Goal: Information Seeking & Learning: Find specific fact

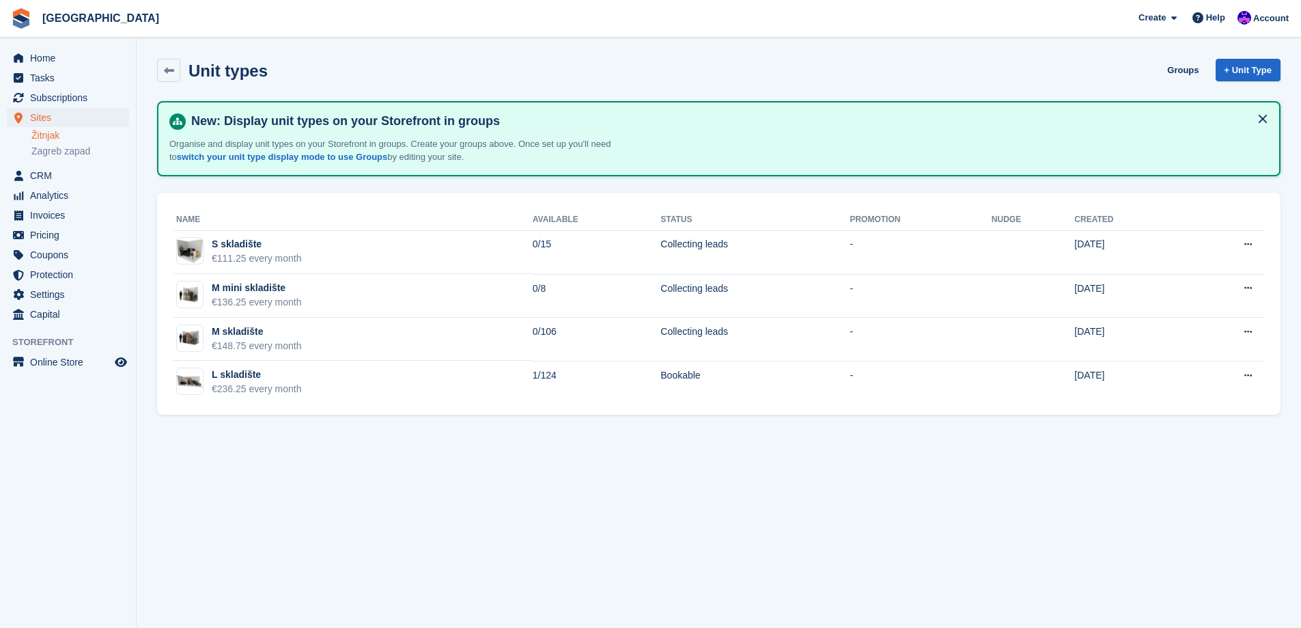
click at [74, 137] on link "Žitnjak" at bounding box center [80, 135] width 98 height 13
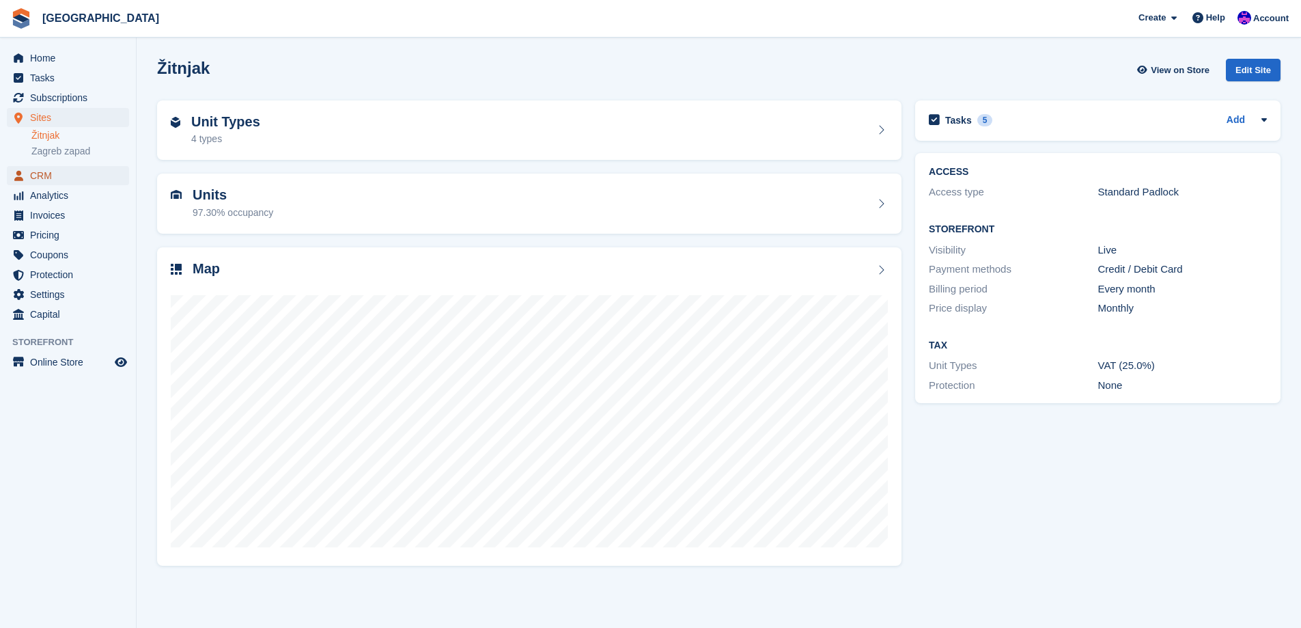
click at [70, 175] on span "CRM" at bounding box center [71, 175] width 82 height 19
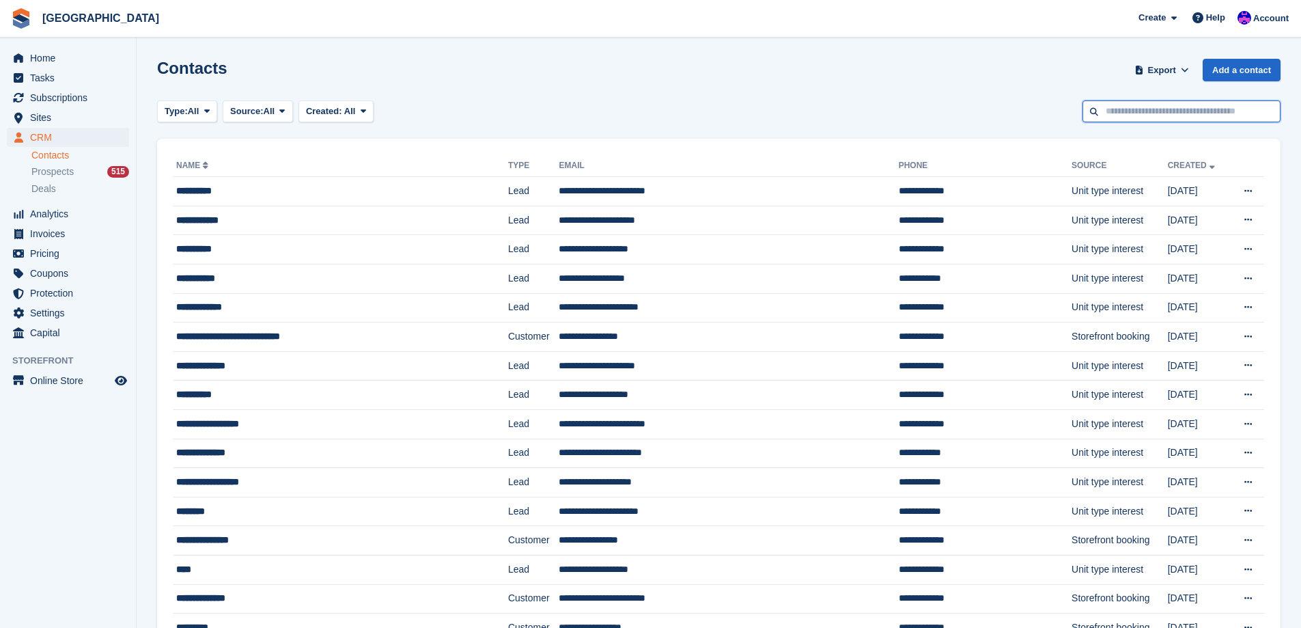
click at [1117, 116] on input "text" at bounding box center [1182, 111] width 198 height 23
type input "*****"
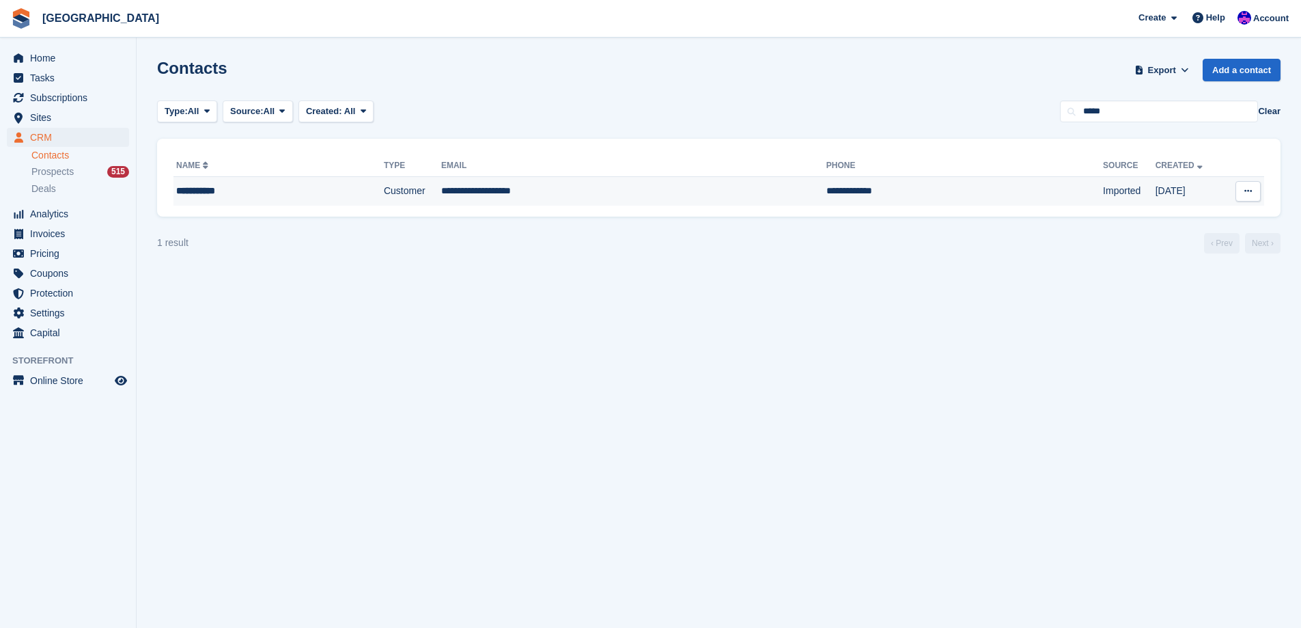
click at [531, 197] on td "**********" at bounding box center [633, 191] width 385 height 29
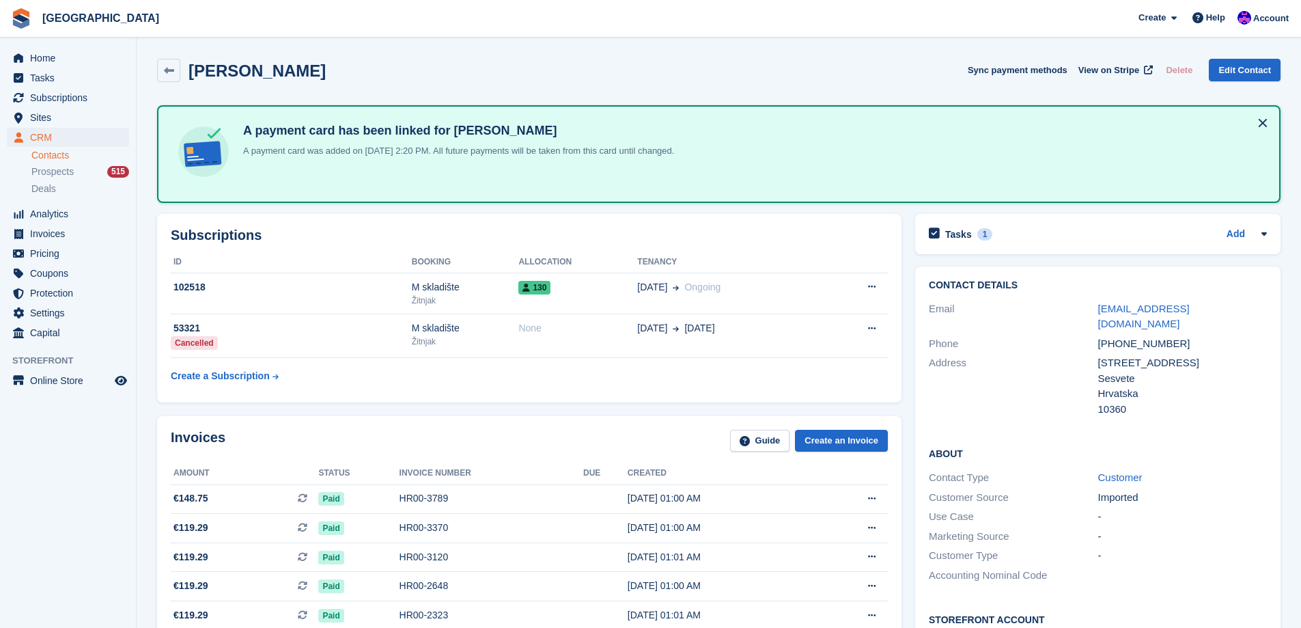
click at [1129, 336] on div "+385911932578" at bounding box center [1182, 344] width 169 height 16
click at [1134, 336] on div "+385911932578" at bounding box center [1182, 344] width 169 height 16
click at [1135, 336] on div "+385911932578" at bounding box center [1182, 344] width 169 height 16
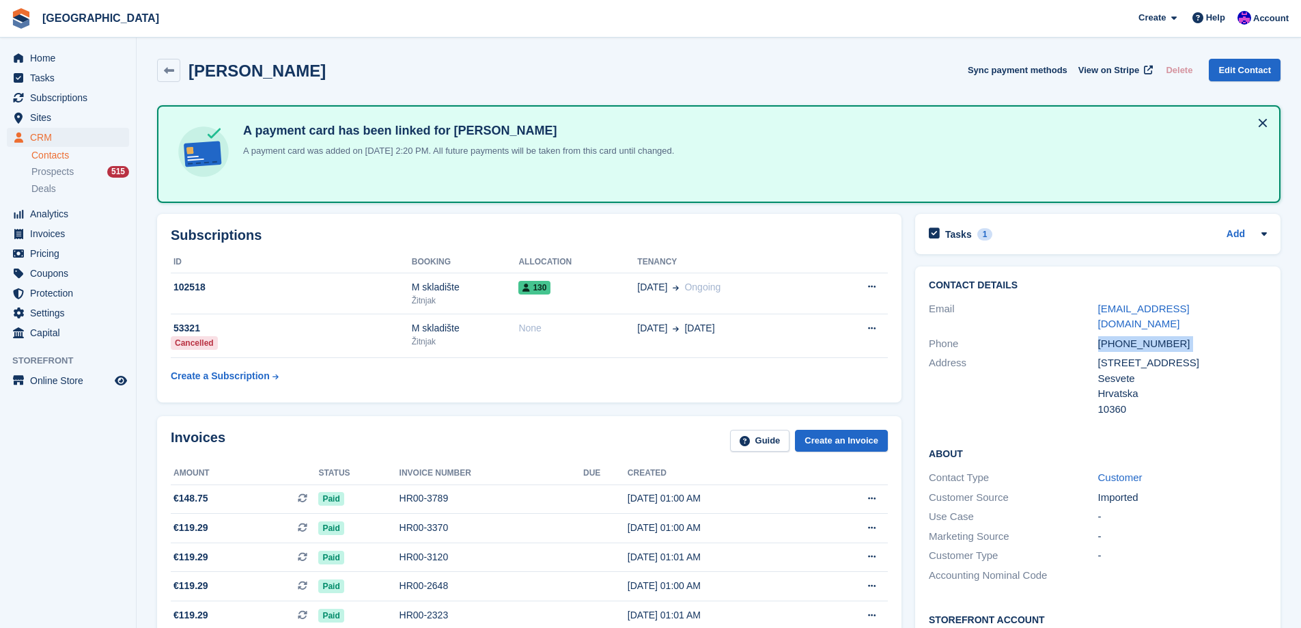
click at [1135, 336] on div "+385911932578" at bounding box center [1182, 344] width 169 height 16
click at [1128, 355] on div "Karlovačka ulica 21" at bounding box center [1182, 363] width 169 height 16
click at [1152, 355] on div "Karlovačka ulica 21" at bounding box center [1182, 363] width 169 height 16
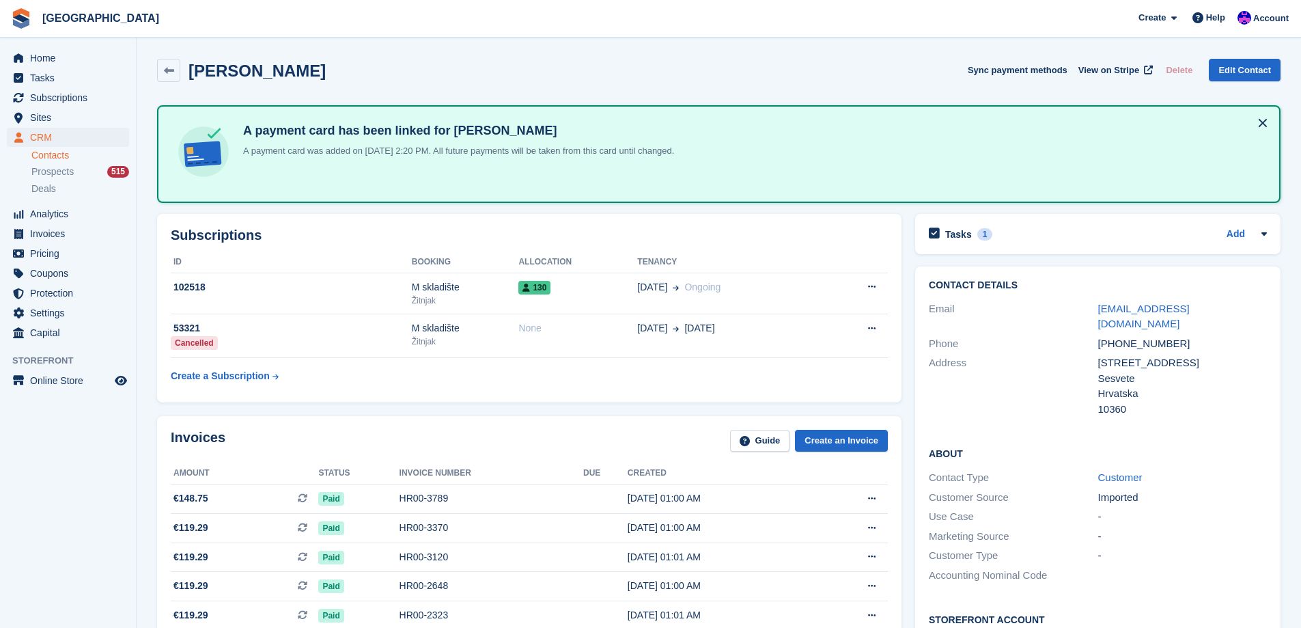
click at [1152, 355] on div "Karlovačka ulica 21" at bounding box center [1182, 363] width 169 height 16
click at [1184, 355] on div "Karlovačka ulica 21" at bounding box center [1182, 363] width 169 height 16
click at [1182, 355] on div "Karlovačka ulica 21" at bounding box center [1182, 363] width 169 height 16
click at [1181, 355] on div "Karlovačka ulica 21" at bounding box center [1182, 363] width 169 height 16
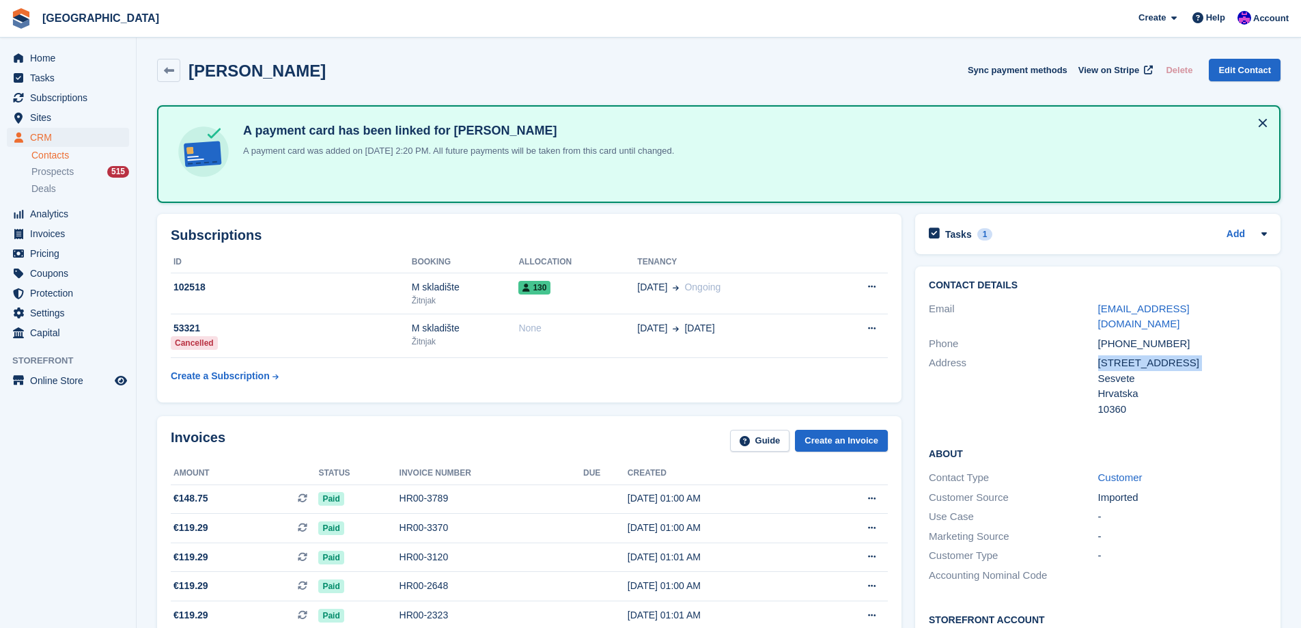
click at [1181, 355] on div "Karlovačka ulica 21" at bounding box center [1182, 363] width 169 height 16
click at [1121, 371] on div "Sesvete" at bounding box center [1182, 379] width 169 height 16
click at [1121, 386] on div "Hrvatska" at bounding box center [1182, 394] width 169 height 16
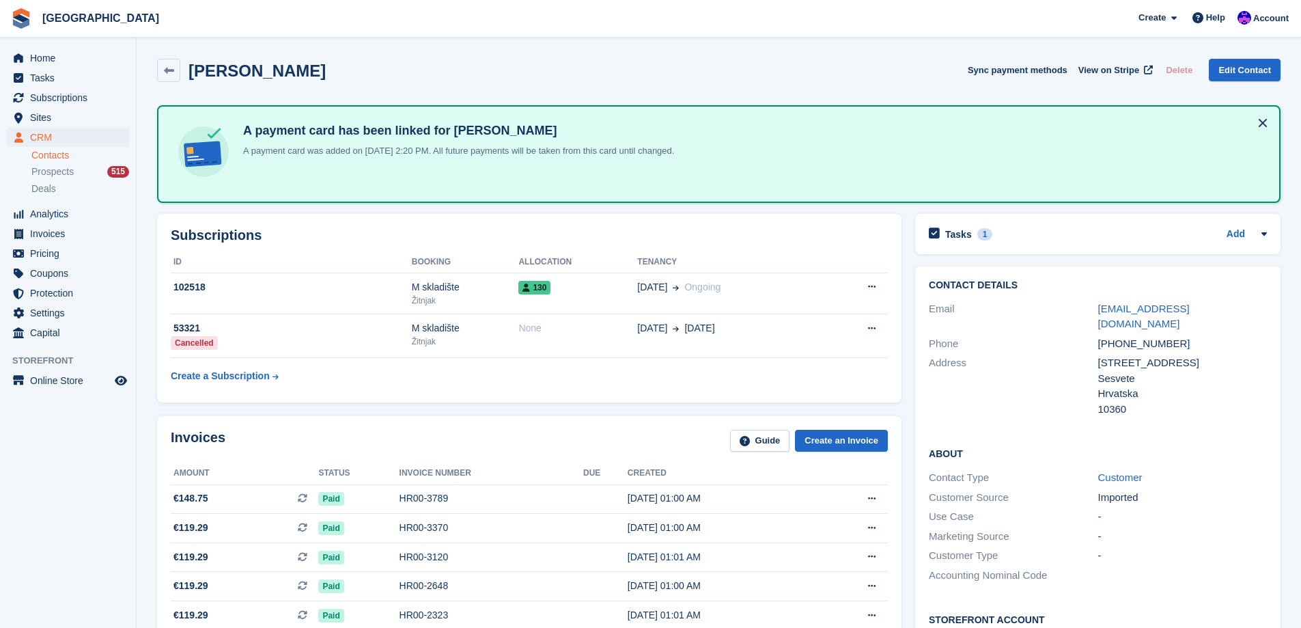
click at [1115, 402] on div "10360" at bounding box center [1182, 410] width 169 height 16
click at [1113, 490] on div "Imported" at bounding box center [1182, 498] width 169 height 16
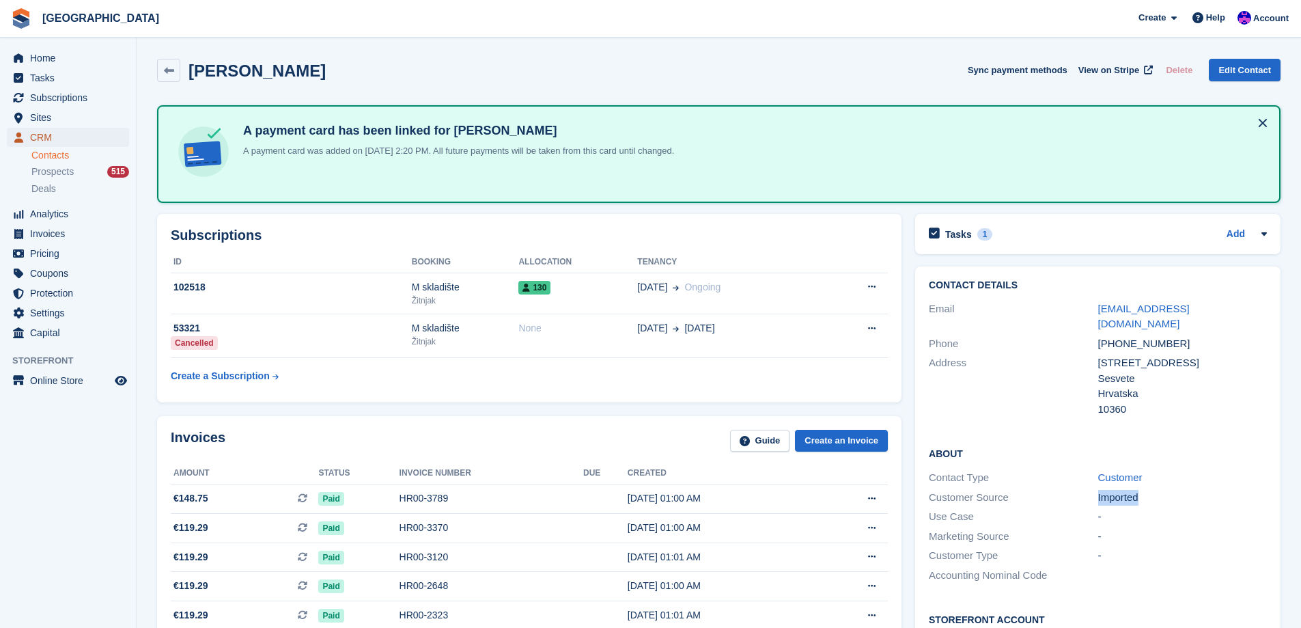
click at [82, 144] on span "CRM" at bounding box center [71, 137] width 82 height 19
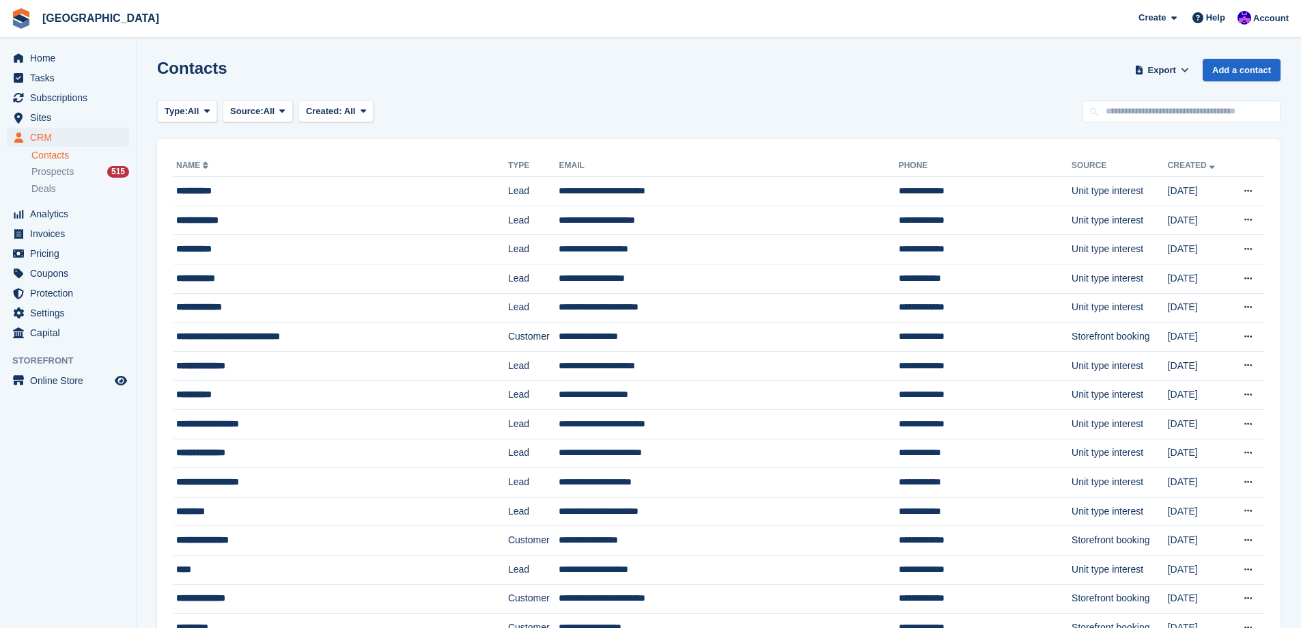
click at [757, 114] on div "Type: All All Lead Customer Source: All All Storefront Backoffice Pre-Opening i…" at bounding box center [719, 111] width 1124 height 23
click at [72, 57] on span "Home" at bounding box center [71, 57] width 82 height 19
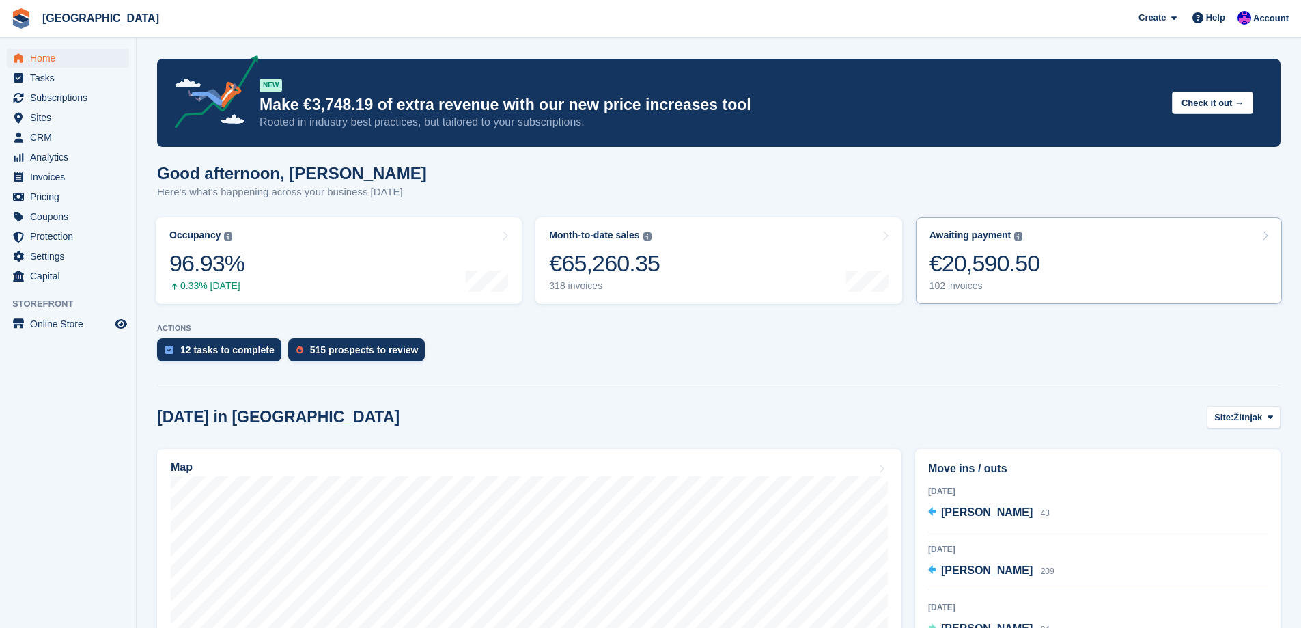
click at [1047, 280] on link "Awaiting payment The total outstanding balance on all open invoices. €20,590.50…" at bounding box center [1099, 260] width 366 height 87
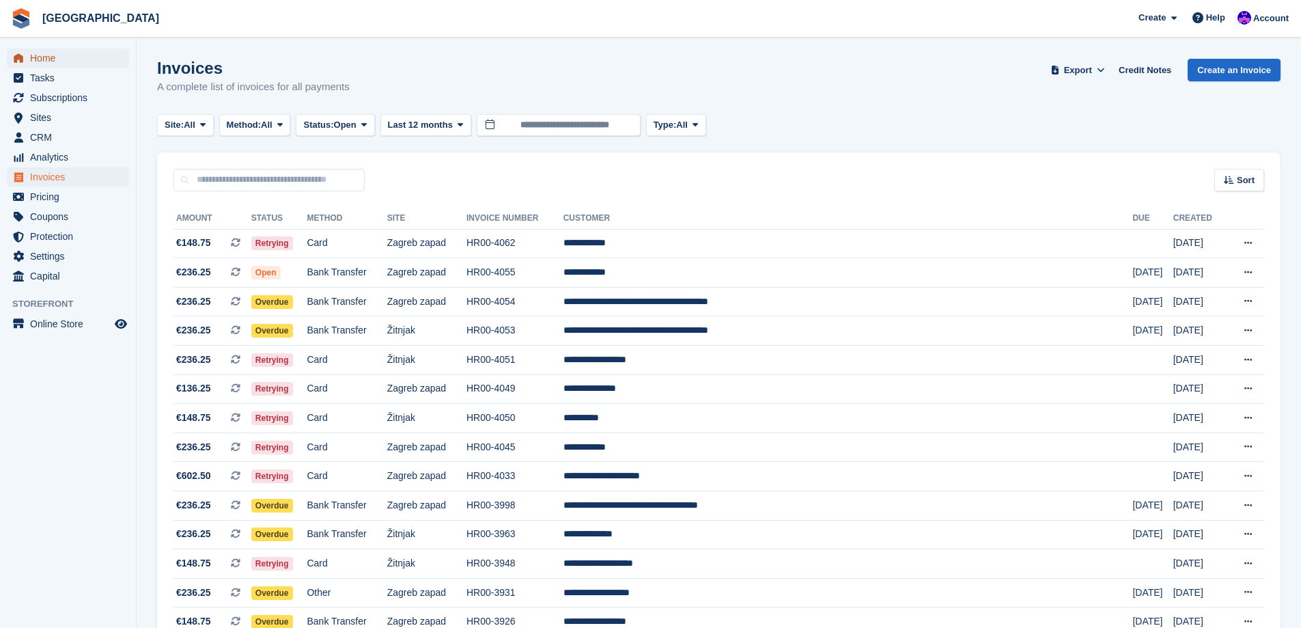
click at [64, 54] on span "Home" at bounding box center [71, 57] width 82 height 19
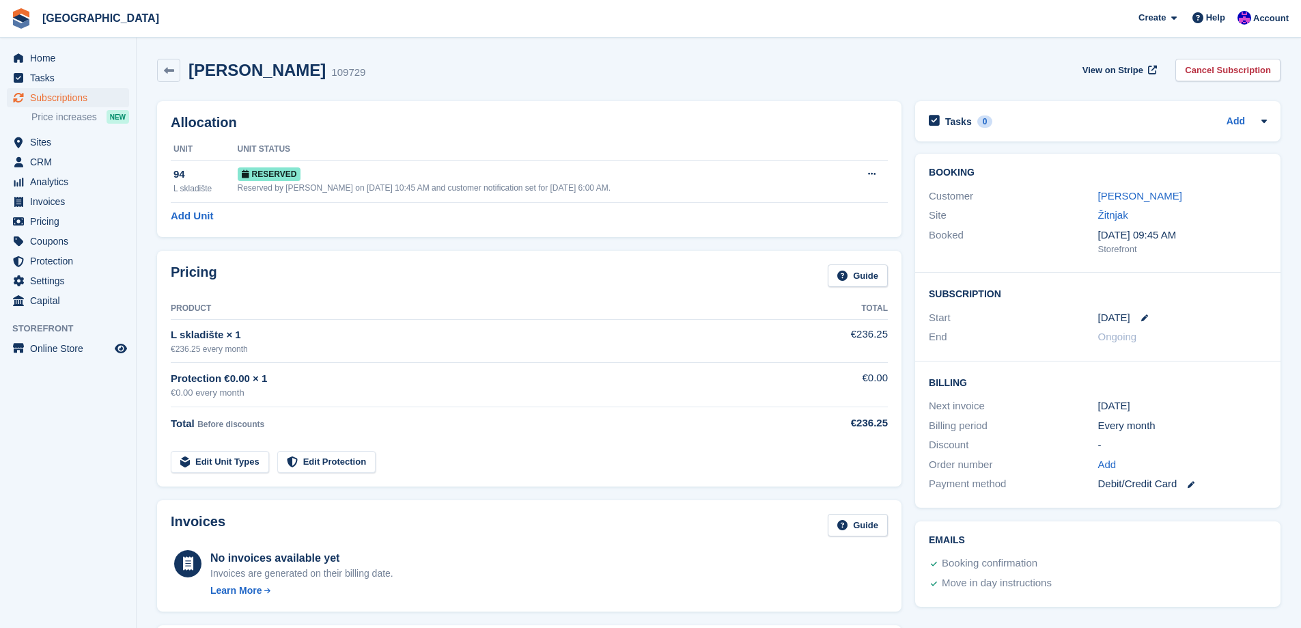
click at [219, 70] on h2 "Zvonimir Mihalj" at bounding box center [257, 70] width 137 height 18
click at [291, 70] on h2 "Zvonimir Mihalj" at bounding box center [257, 70] width 137 height 18
click at [234, 70] on h2 "Zvonimir Mihalj" at bounding box center [257, 70] width 137 height 18
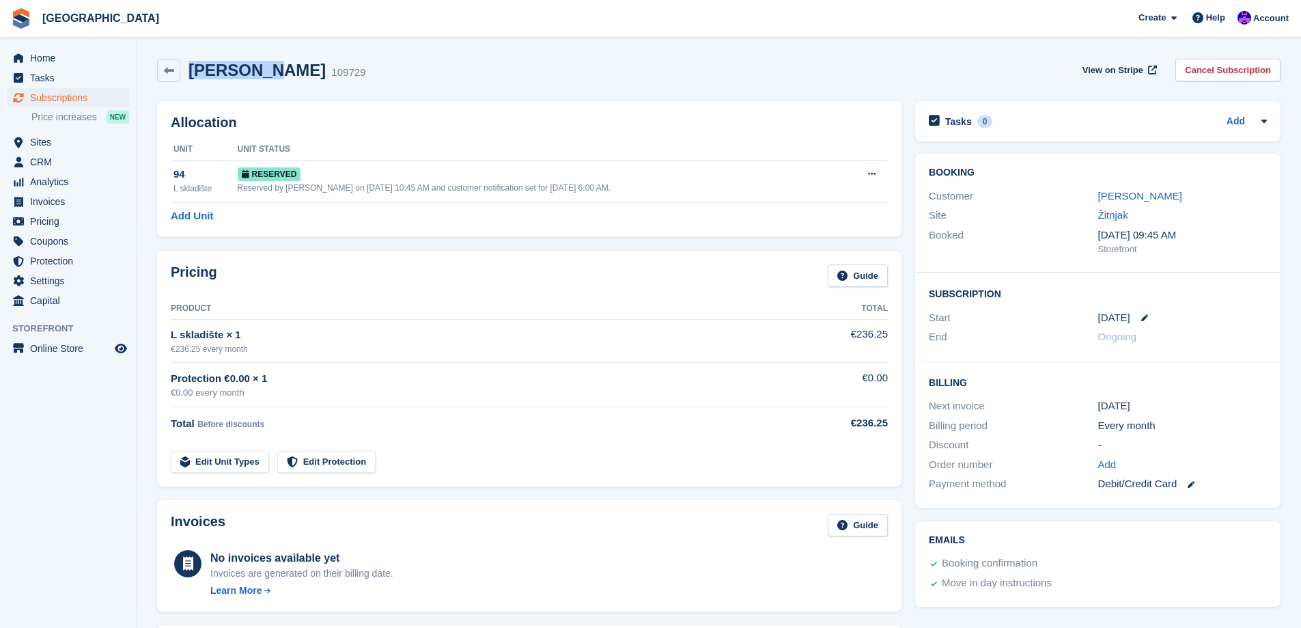
click at [234, 70] on h2 "Zvonimir Mihalj" at bounding box center [257, 70] width 137 height 18
click at [292, 75] on h2 "Zvonimir Mihalj" at bounding box center [257, 70] width 137 height 18
click at [235, 74] on h2 "Zvonimir Mihalj" at bounding box center [257, 70] width 137 height 18
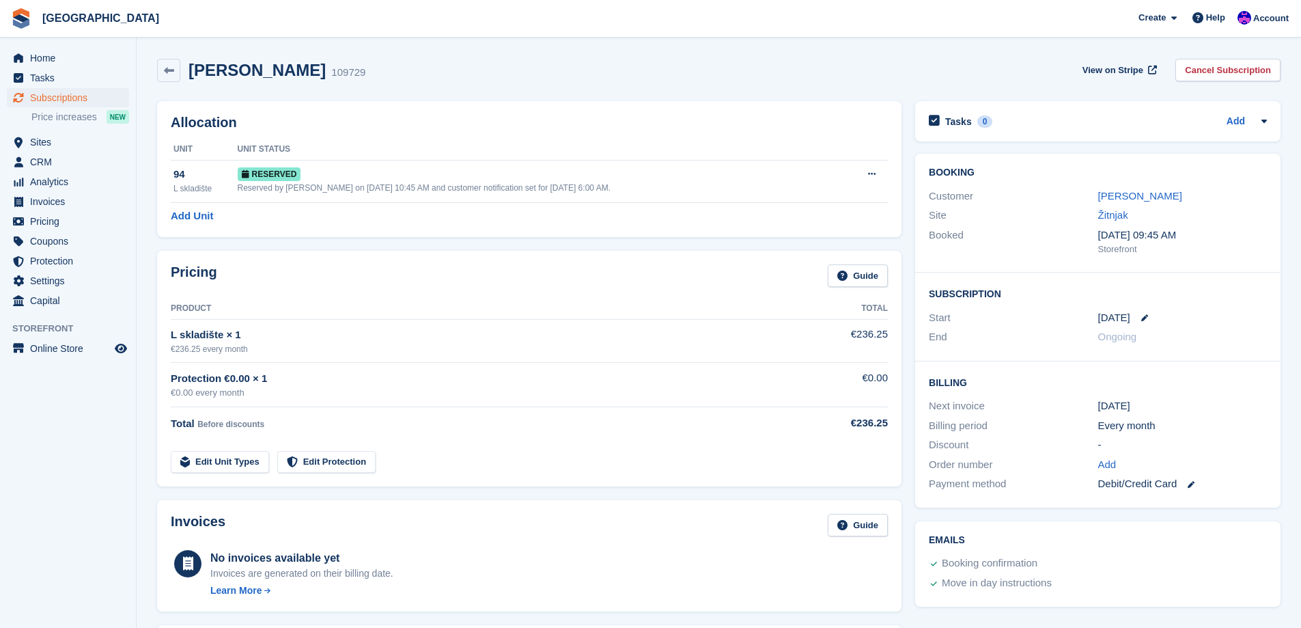
click at [282, 74] on h2 "Zvonimir Mihalj" at bounding box center [257, 70] width 137 height 18
click at [228, 74] on h2 "Zvonimir Mihalj" at bounding box center [257, 70] width 137 height 18
click at [288, 75] on h2 "Zvonimir Mihalj" at bounding box center [257, 70] width 137 height 18
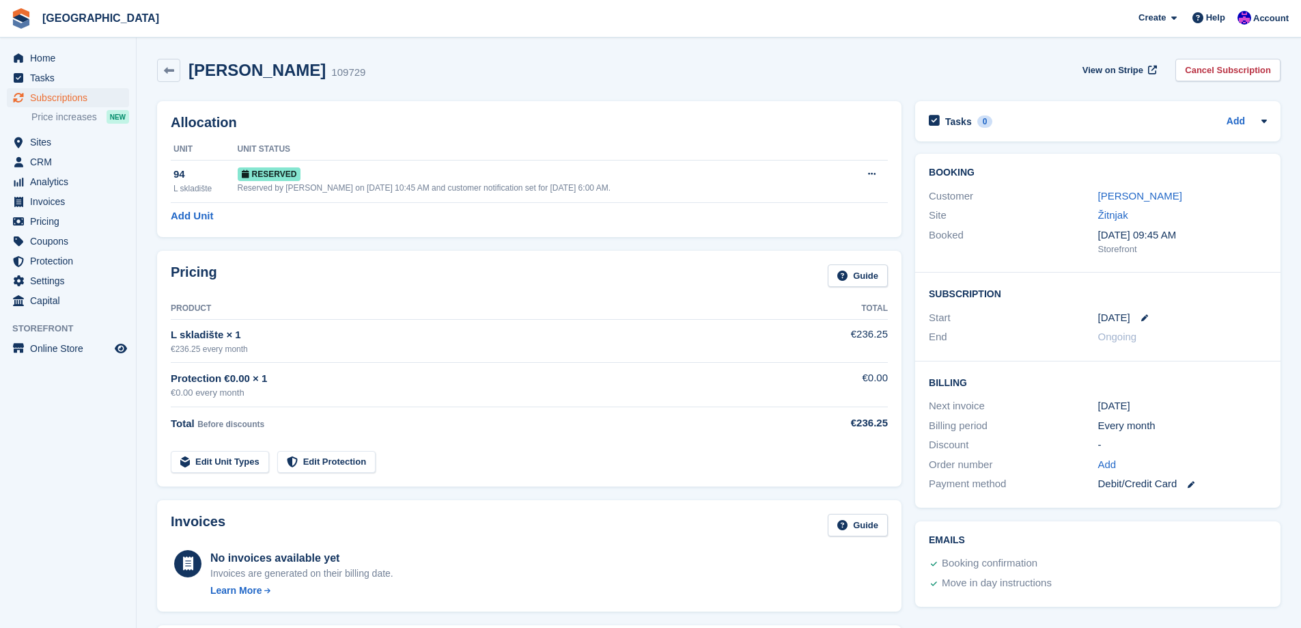
click at [288, 75] on h2 "Zvonimir Mihalj" at bounding box center [257, 70] width 137 height 18
click at [237, 72] on h2 "Zvonimir Mihalj" at bounding box center [257, 70] width 137 height 18
click at [237, 72] on h2 "[PERSON_NAME]" at bounding box center [257, 70] width 137 height 18
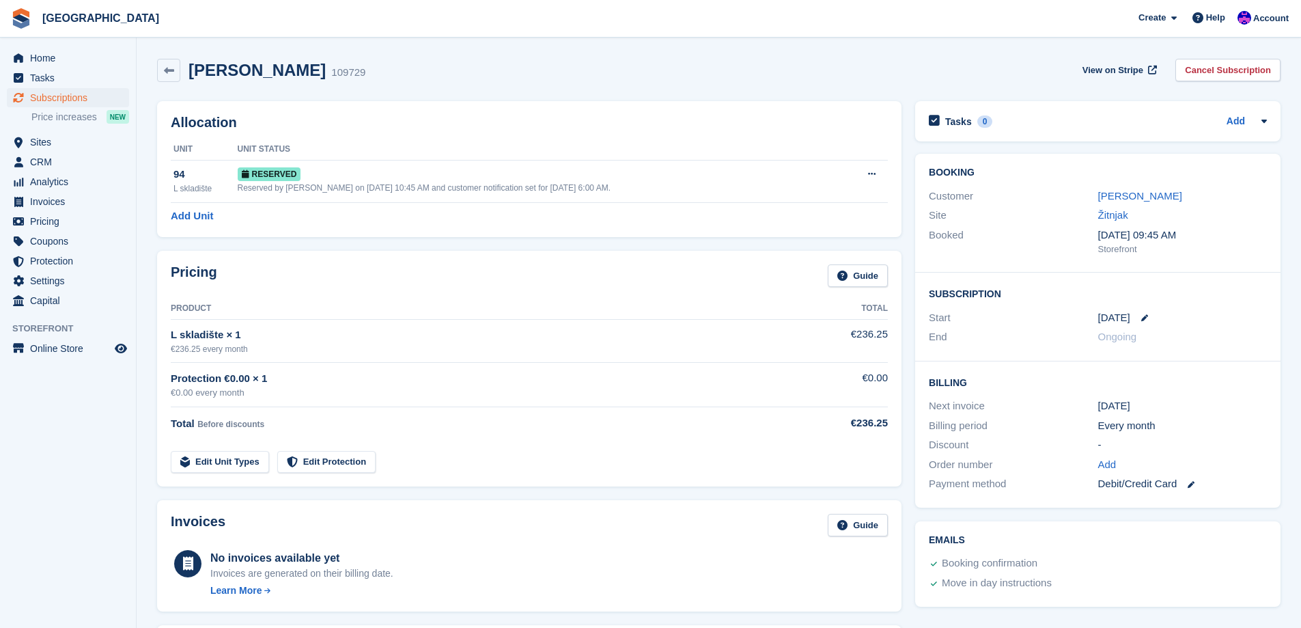
click at [275, 71] on h2 "[PERSON_NAME]" at bounding box center [257, 70] width 137 height 18
click at [276, 70] on h2 "[PERSON_NAME]" at bounding box center [257, 70] width 137 height 18
click at [230, 68] on h2 "[PERSON_NAME]" at bounding box center [257, 70] width 137 height 18
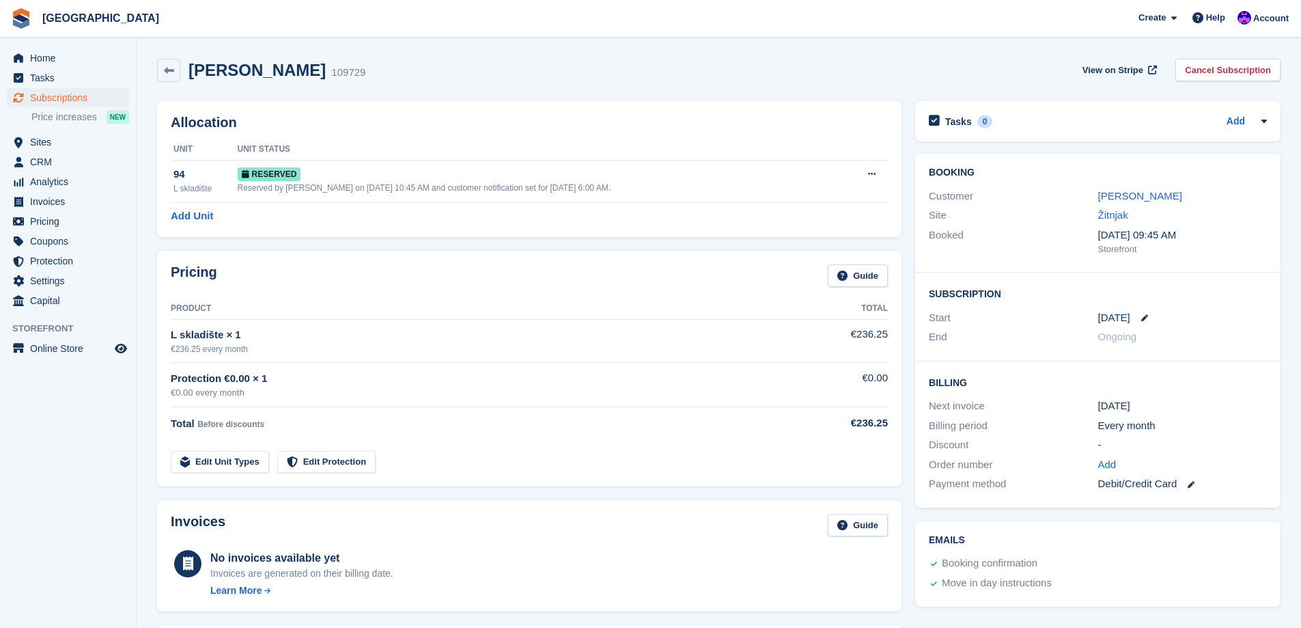
click at [211, 68] on h2 "[PERSON_NAME]" at bounding box center [257, 70] width 137 height 18
click at [283, 71] on h2 "[PERSON_NAME]" at bounding box center [257, 70] width 137 height 18
click at [226, 71] on h2 "[PERSON_NAME]" at bounding box center [257, 70] width 137 height 18
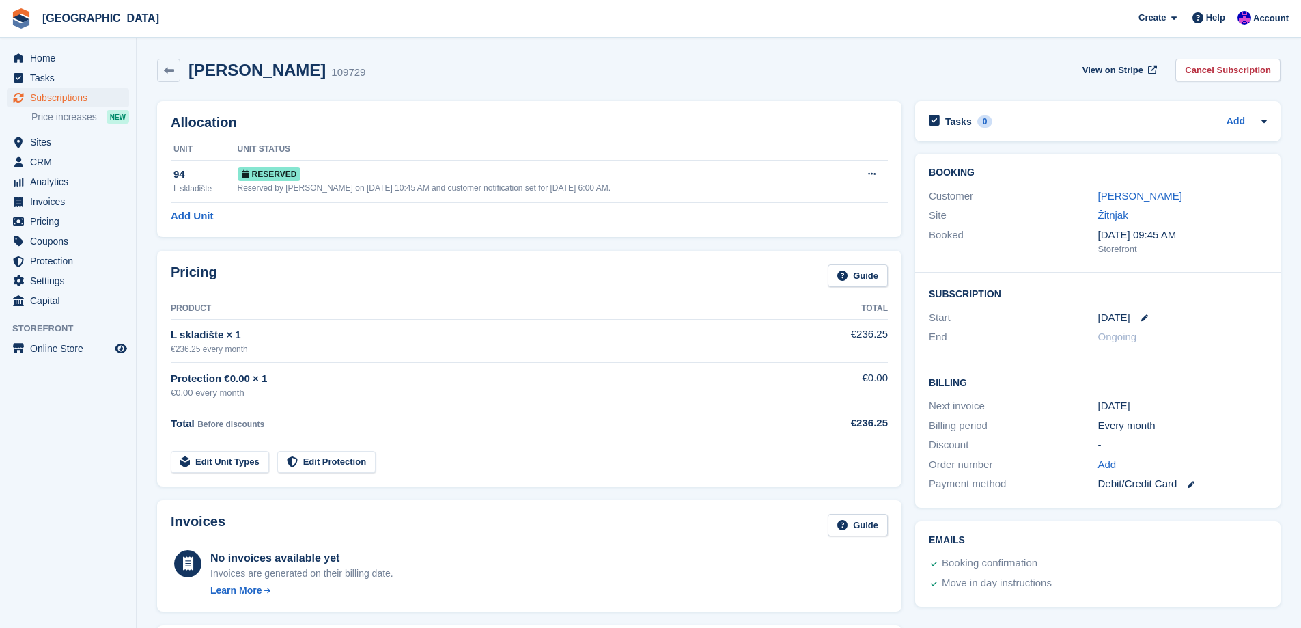
click at [279, 74] on h2 "[PERSON_NAME]" at bounding box center [257, 70] width 137 height 18
click at [273, 74] on h2 "[PERSON_NAME]" at bounding box center [257, 70] width 137 height 18
click at [243, 74] on h2 "[PERSON_NAME]" at bounding box center [257, 70] width 137 height 18
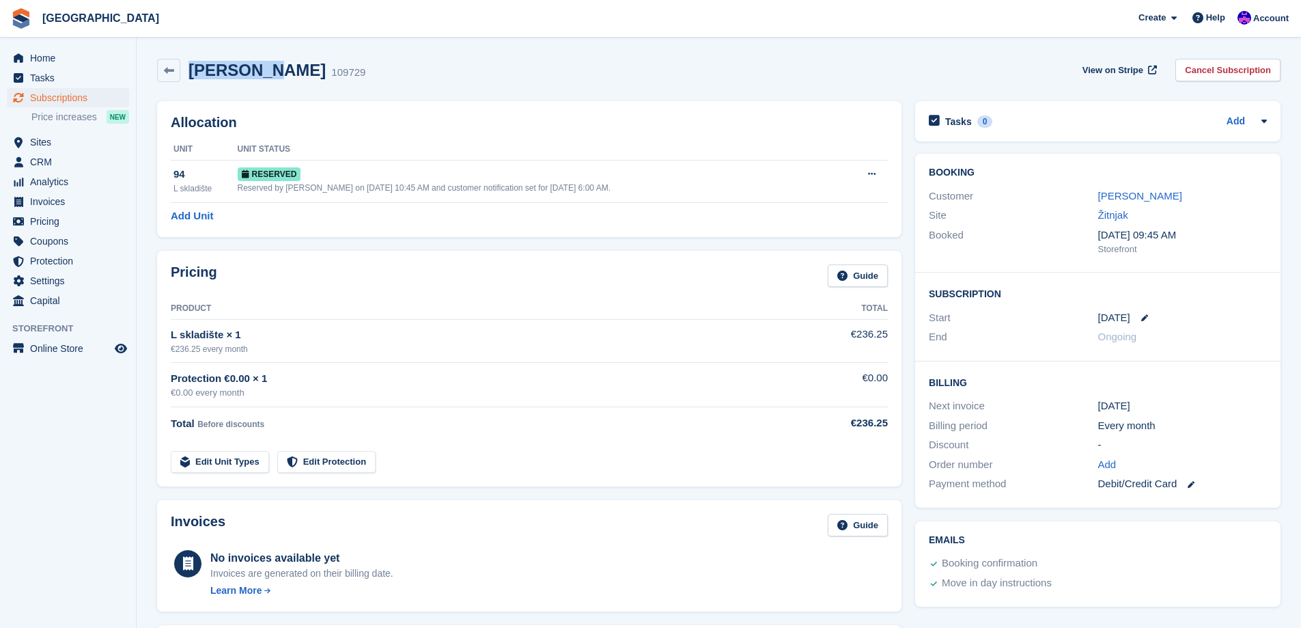
click at [236, 74] on h2 "[PERSON_NAME]" at bounding box center [257, 70] width 137 height 18
click at [274, 70] on h2 "[PERSON_NAME]" at bounding box center [257, 70] width 137 height 18
click at [428, 82] on div "Zvonimir Mihalj 109729 View on Stripe Cancel Subscription" at bounding box center [718, 73] width 1137 height 42
click at [61, 93] on span "Subscriptions" at bounding box center [71, 97] width 82 height 19
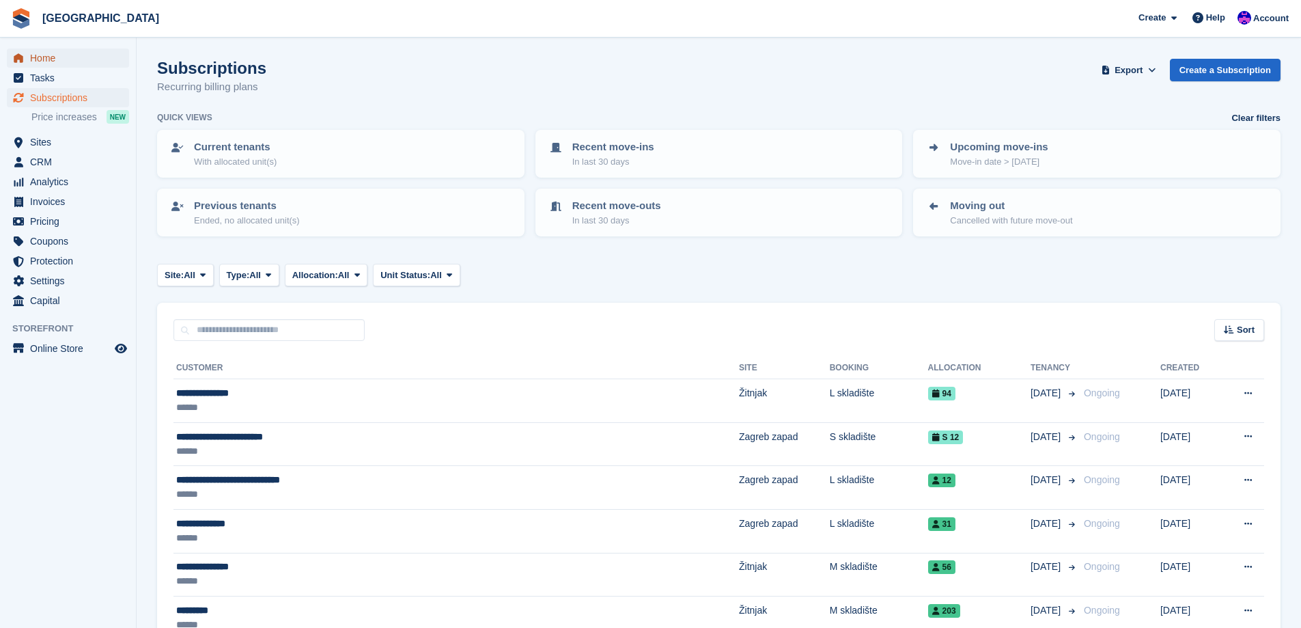
click at [82, 64] on span "Home" at bounding box center [71, 57] width 82 height 19
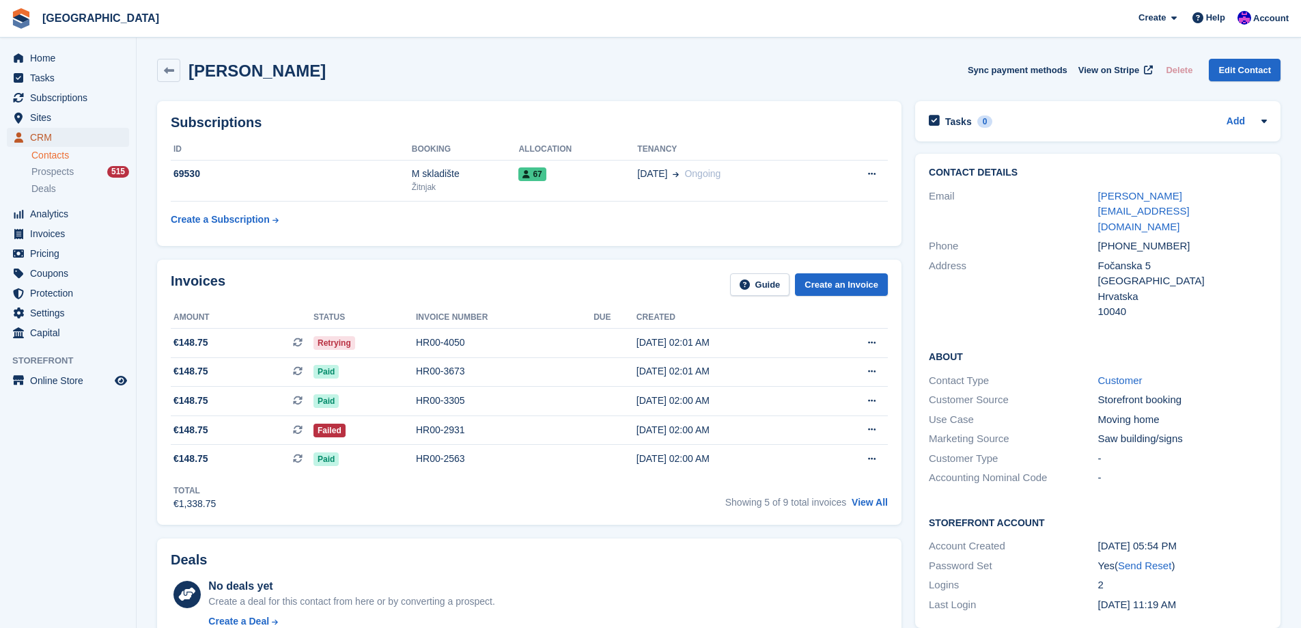
click at [70, 134] on span "CRM" at bounding box center [71, 137] width 82 height 19
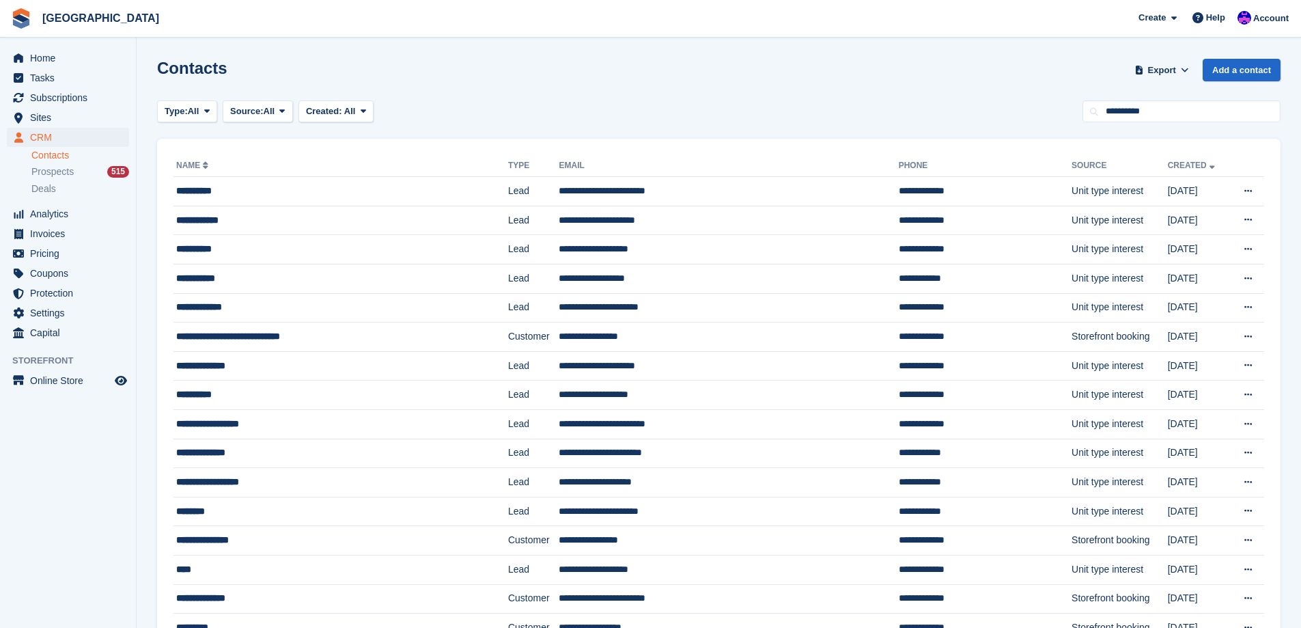
type input "**********"
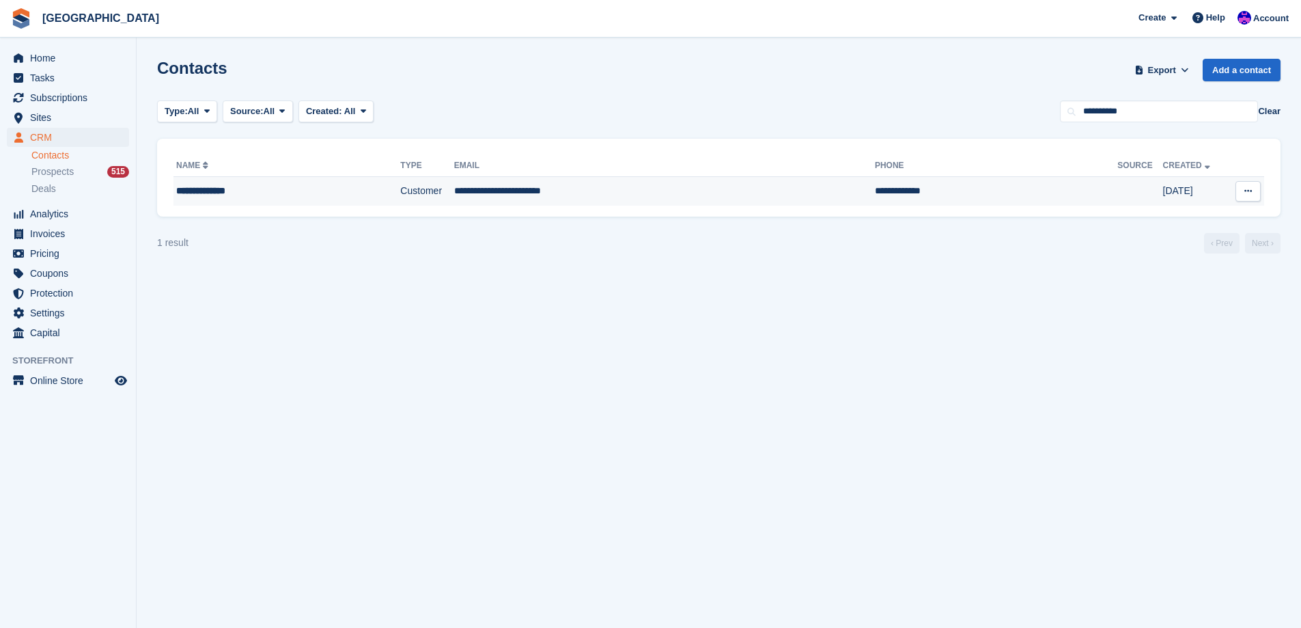
click at [496, 193] on td "**********" at bounding box center [664, 191] width 421 height 29
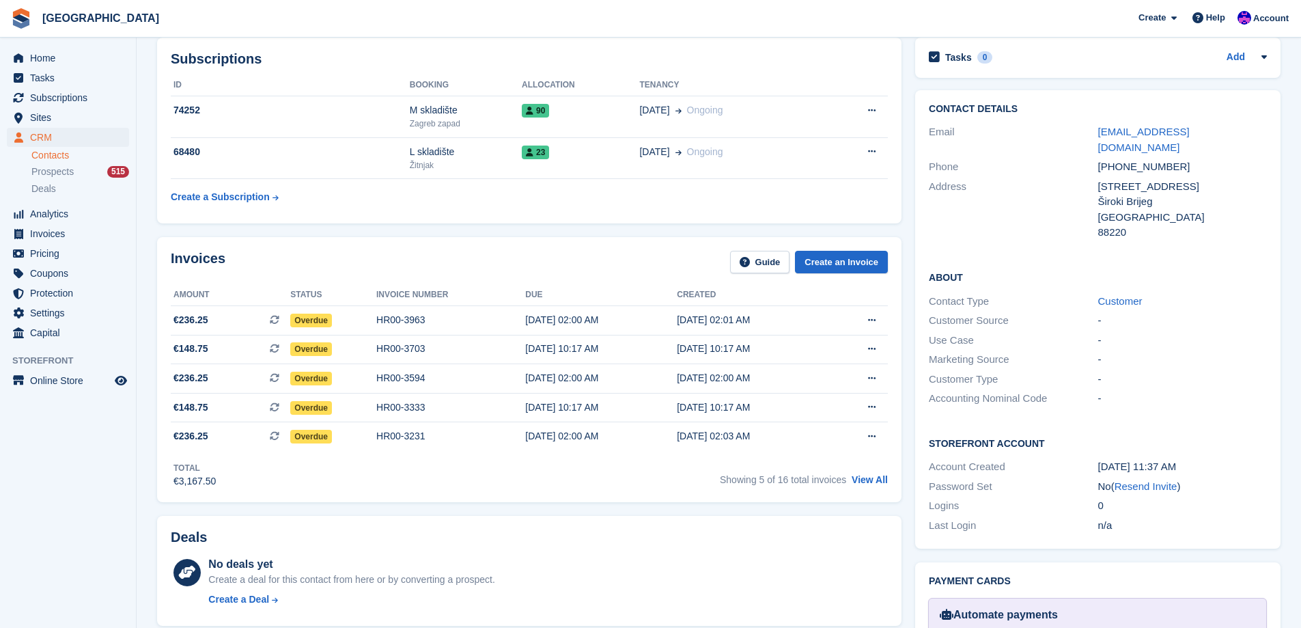
scroll to position [205, 0]
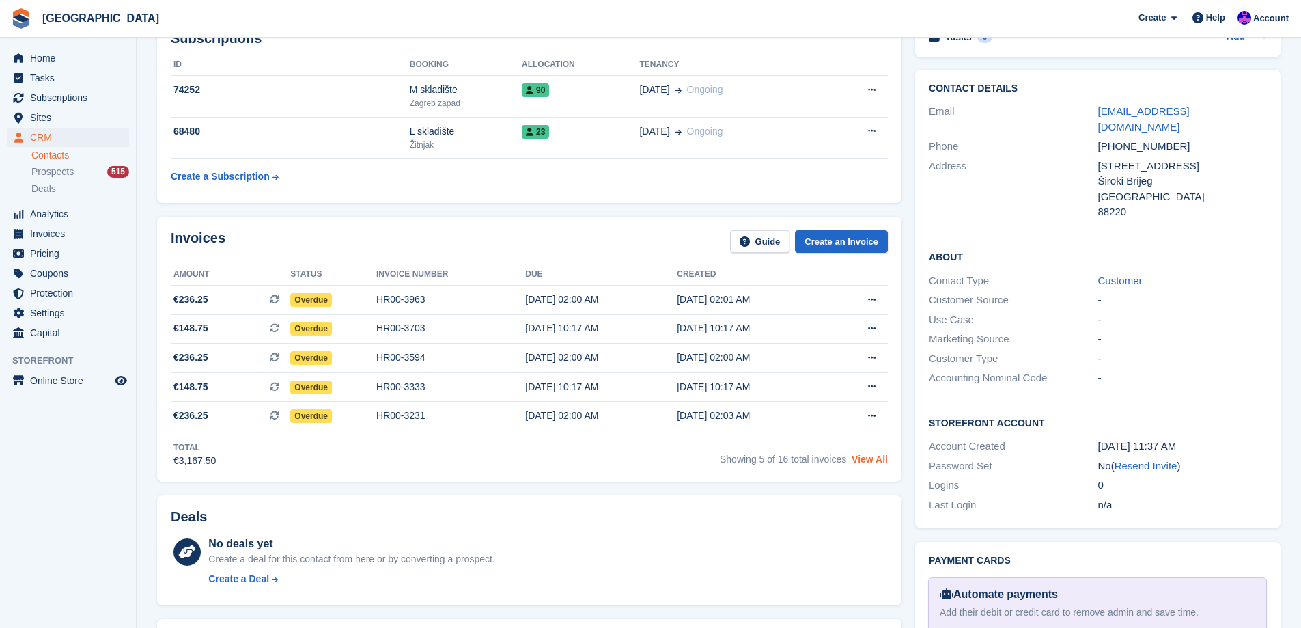
click at [859, 462] on link "View All" at bounding box center [870, 459] width 36 height 11
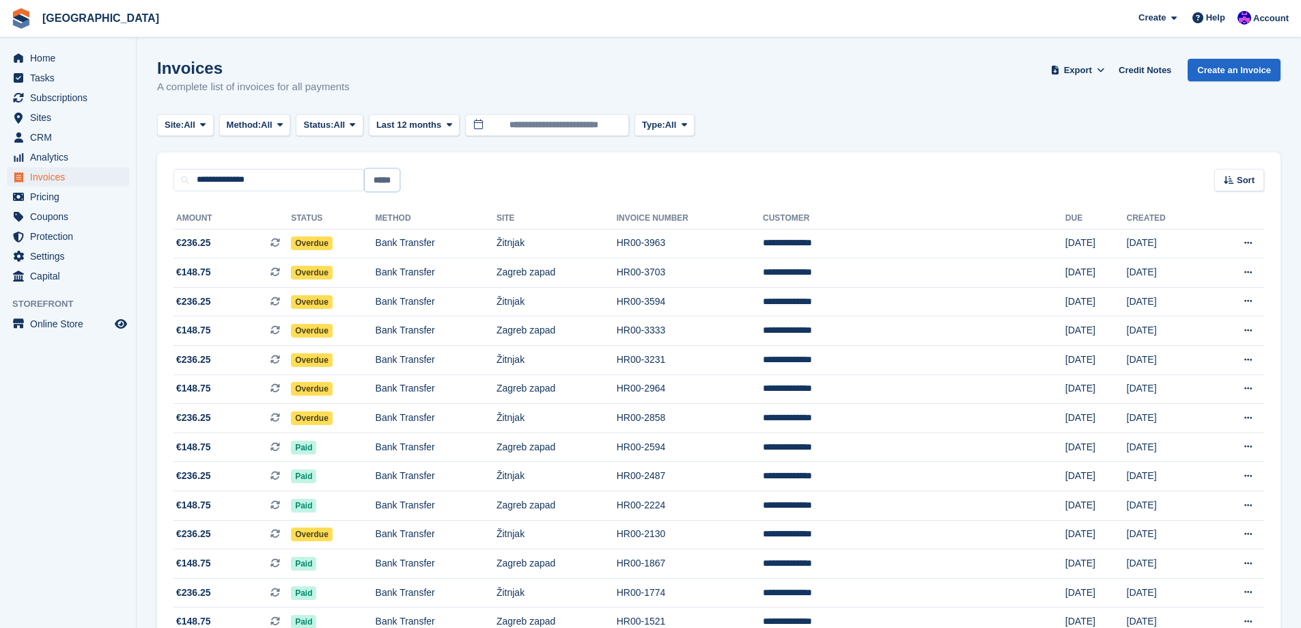
click at [374, 178] on input "*****" at bounding box center [382, 180] width 35 height 23
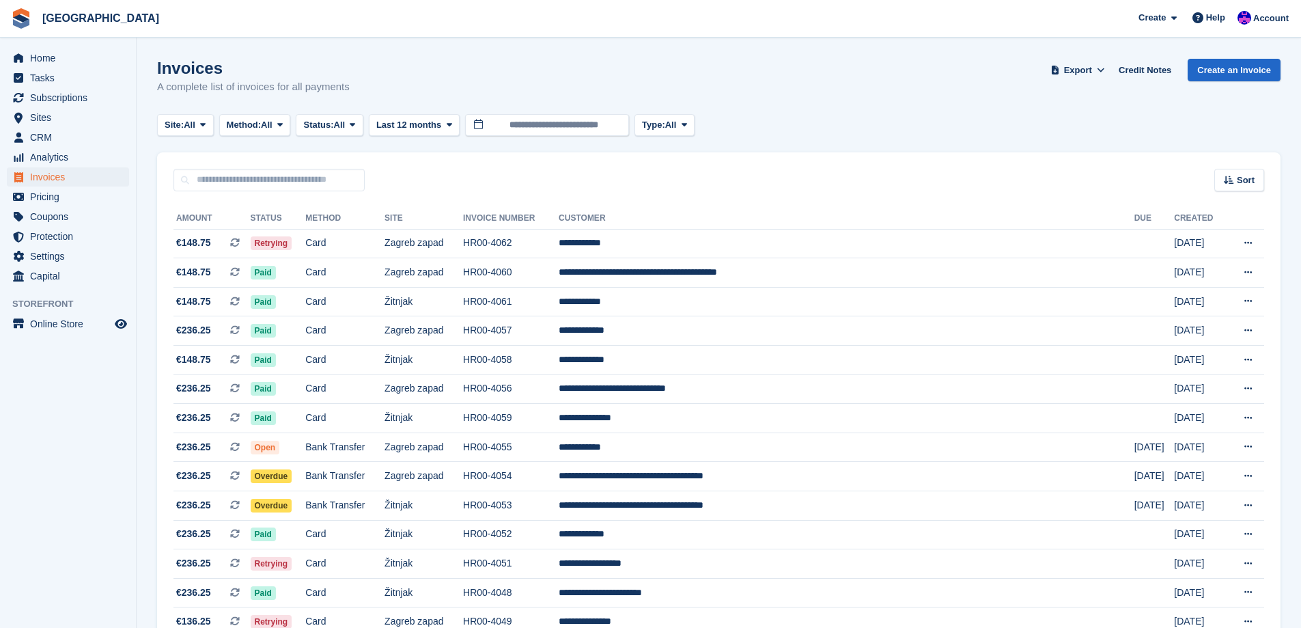
click at [657, 135] on button "Type: All" at bounding box center [665, 125] width 60 height 23
click at [352, 125] on button "Status: All" at bounding box center [329, 125] width 67 height 23
click at [354, 182] on link "Paid" at bounding box center [361, 181] width 119 height 25
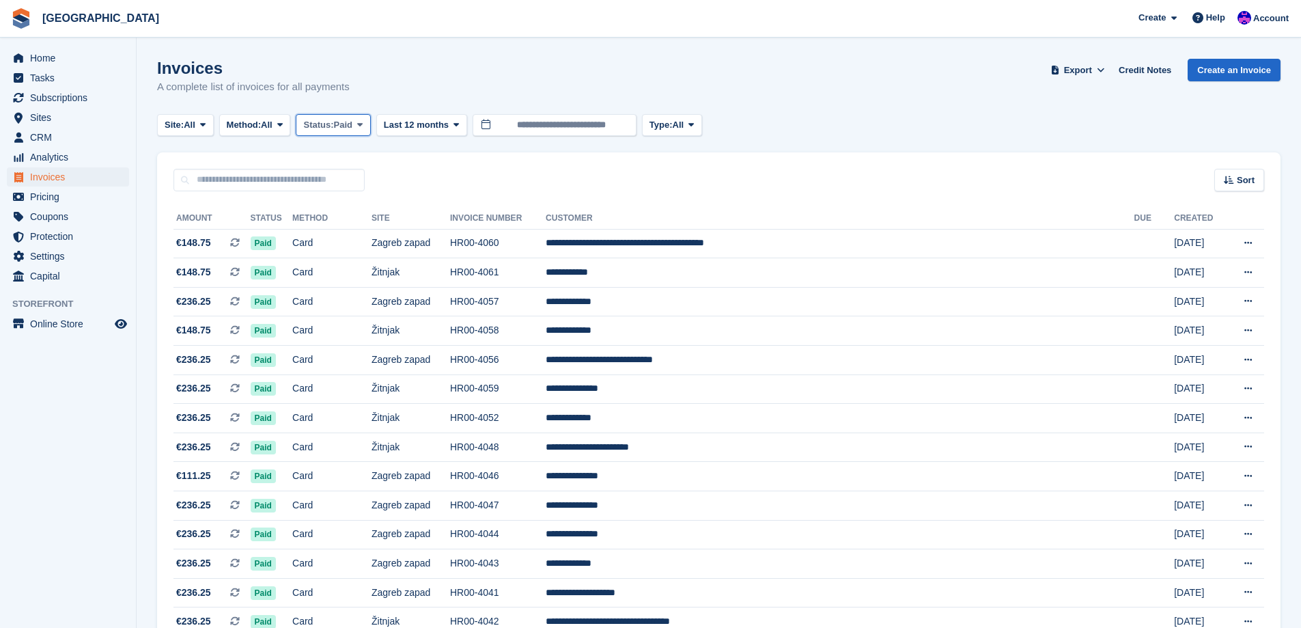
click at [352, 129] on span "Paid" at bounding box center [343, 125] width 18 height 14
click at [530, 158] on div "Sort Sort by Date created Created (oldest first) Created (newest first)" at bounding box center [719, 171] width 1124 height 39
click at [352, 119] on span "Paid" at bounding box center [343, 125] width 18 height 14
click at [354, 154] on link "All" at bounding box center [361, 157] width 119 height 25
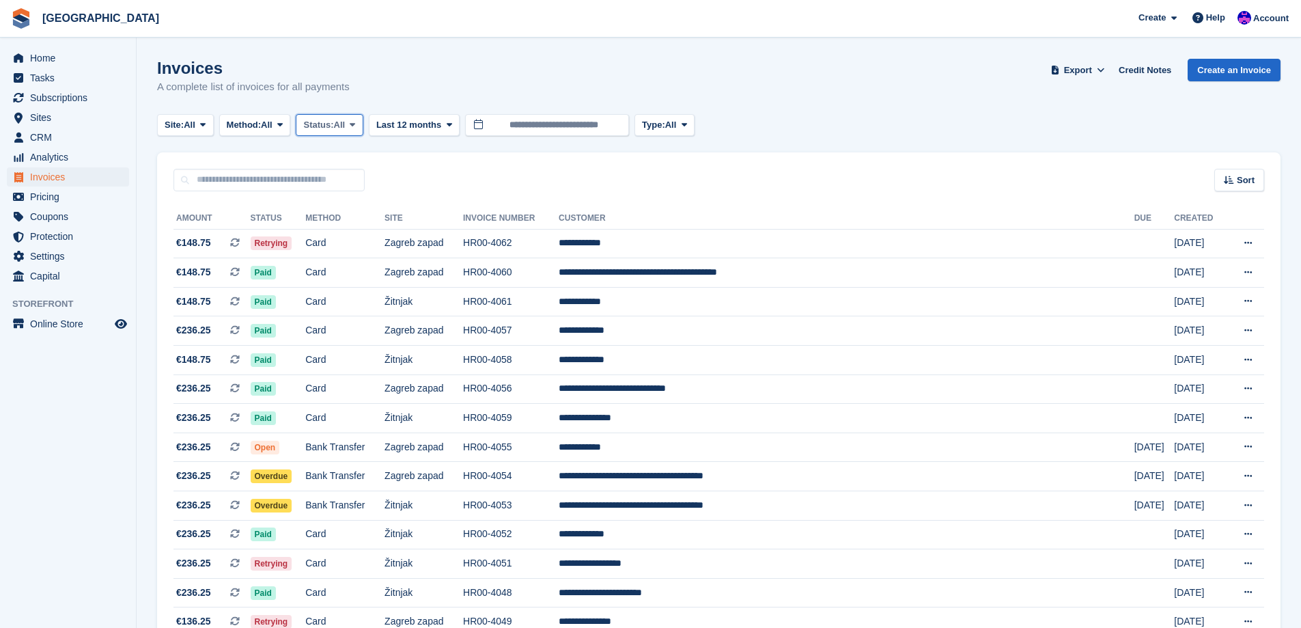
click at [358, 122] on span at bounding box center [352, 125] width 11 height 11
click at [347, 161] on link "All" at bounding box center [361, 157] width 119 height 25
click at [346, 131] on span "All" at bounding box center [340, 125] width 12 height 14
click at [357, 227] on link "Open" at bounding box center [361, 231] width 119 height 25
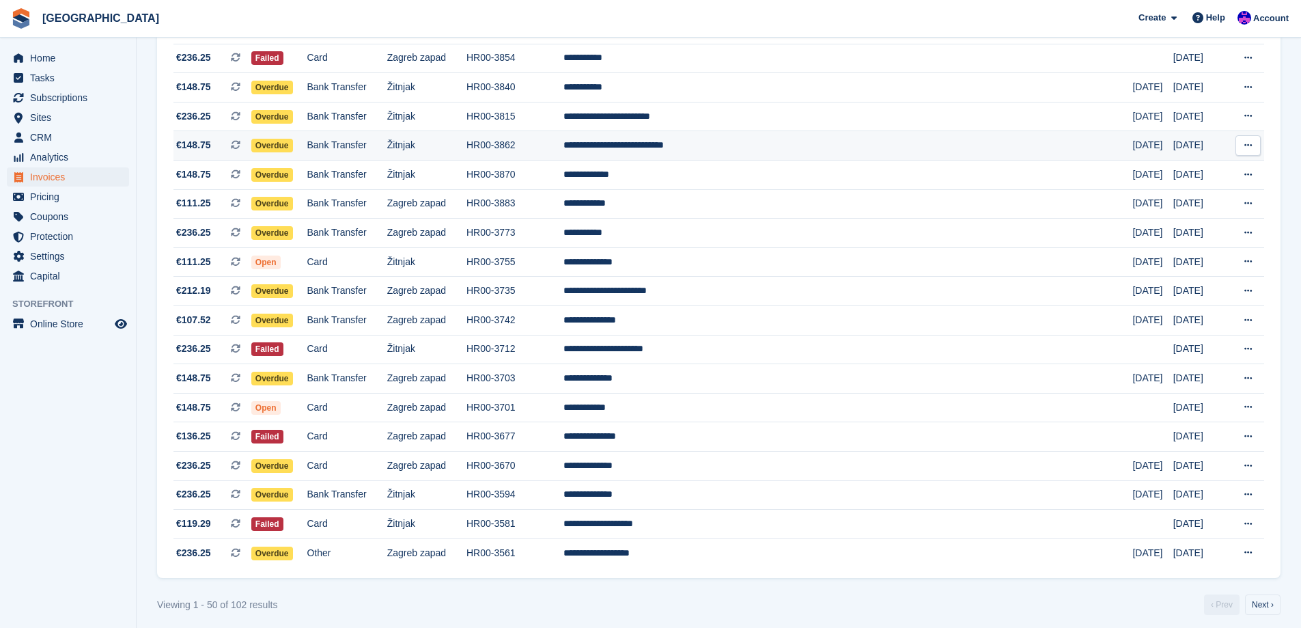
scroll to position [1124, 0]
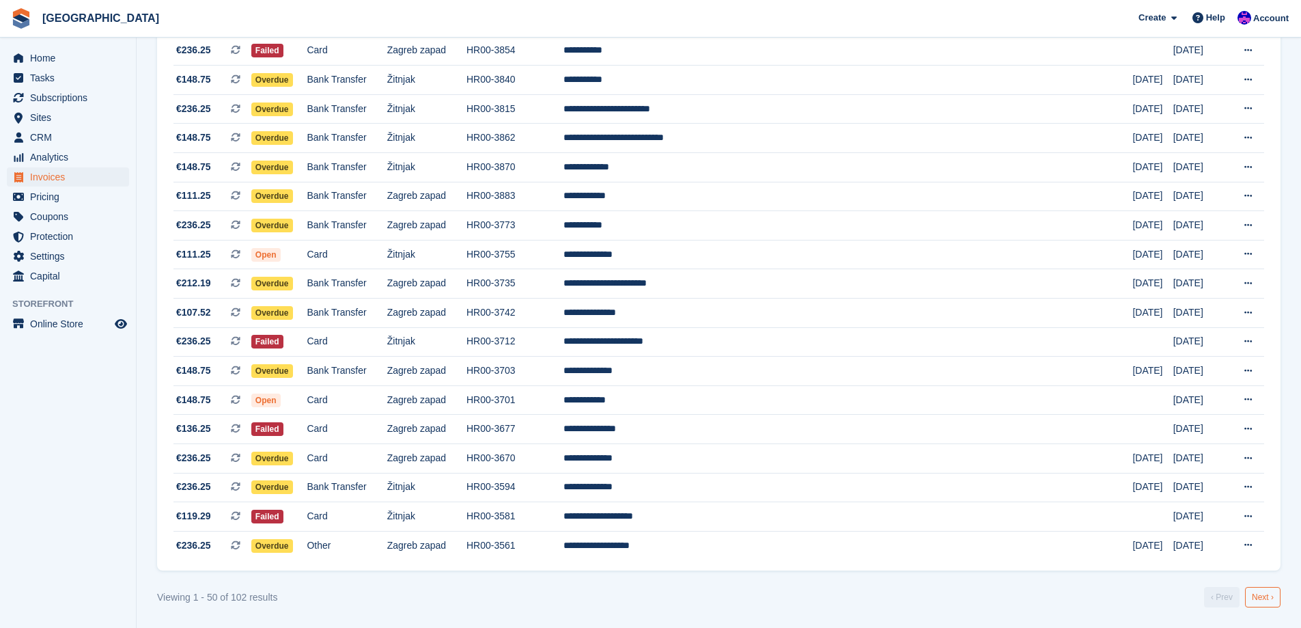
click at [1274, 600] on link "Next ›" at bounding box center [1263, 597] width 36 height 20
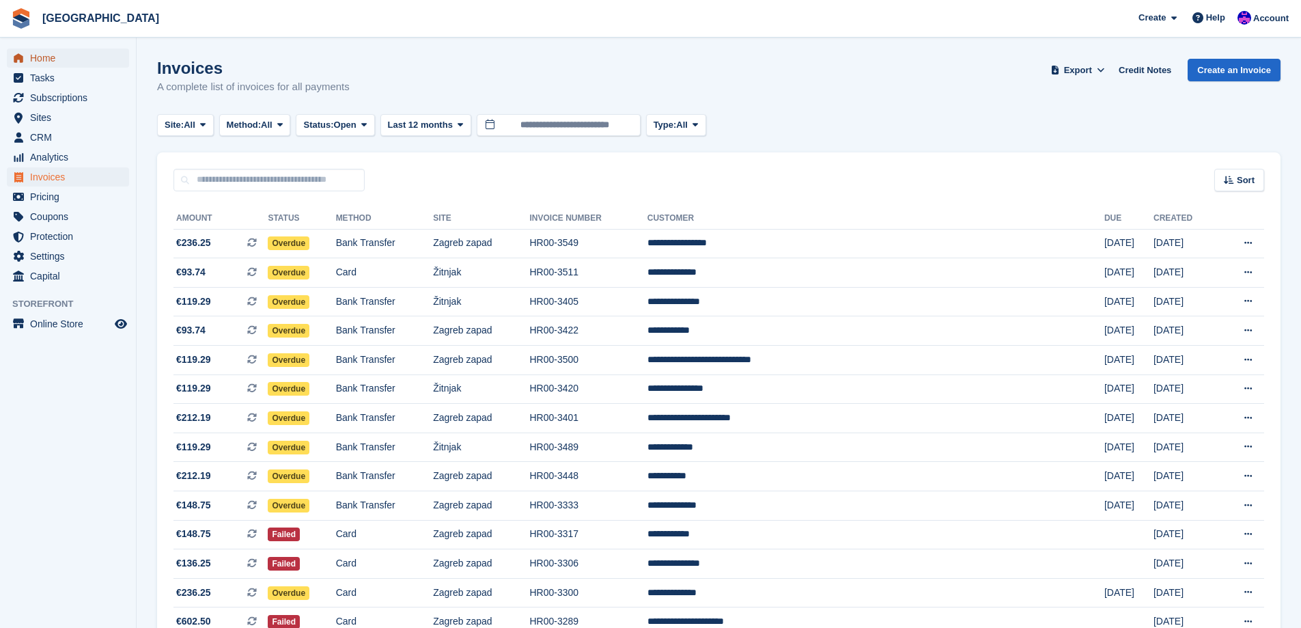
click at [77, 63] on span "Home" at bounding box center [71, 57] width 82 height 19
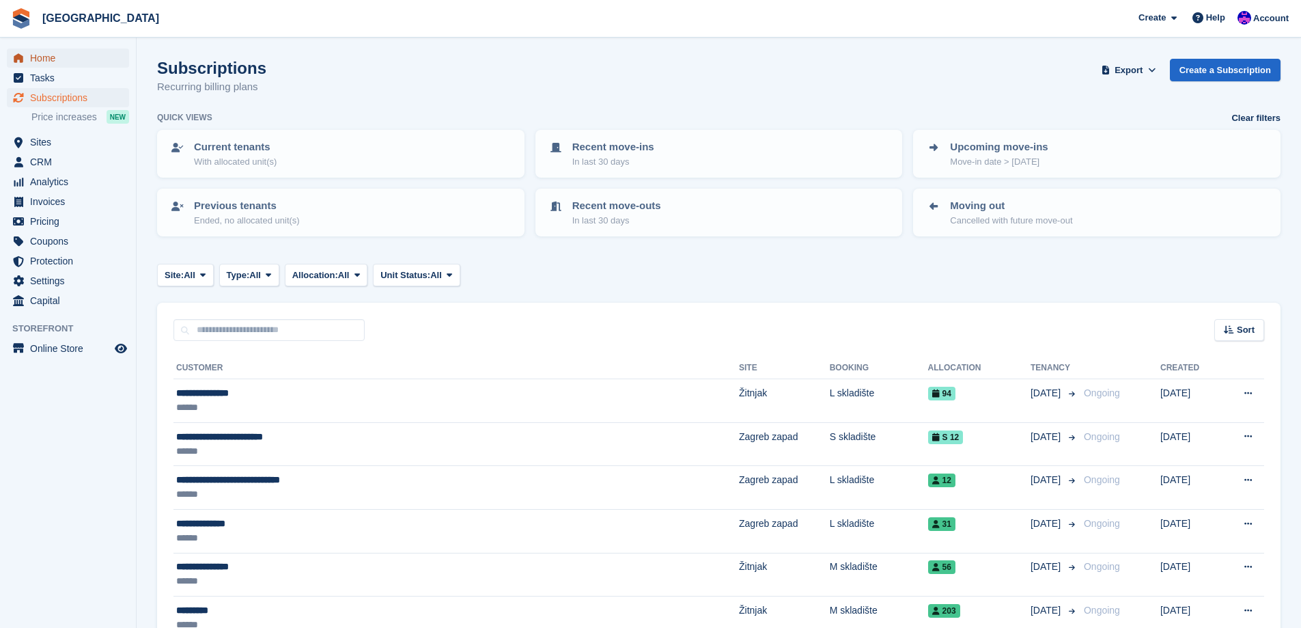
click at [59, 57] on span "Home" at bounding box center [71, 57] width 82 height 19
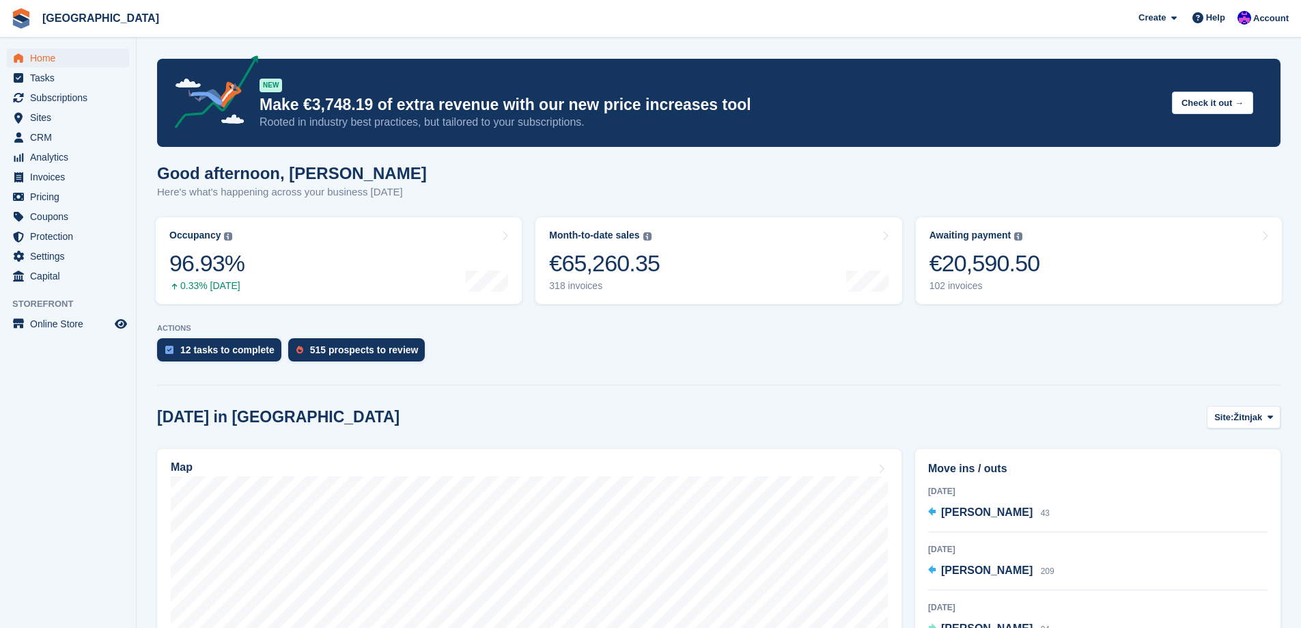
click at [1127, 248] on link "Awaiting payment The total outstanding balance on all open invoices. €20,590.50…" at bounding box center [1099, 260] width 366 height 87
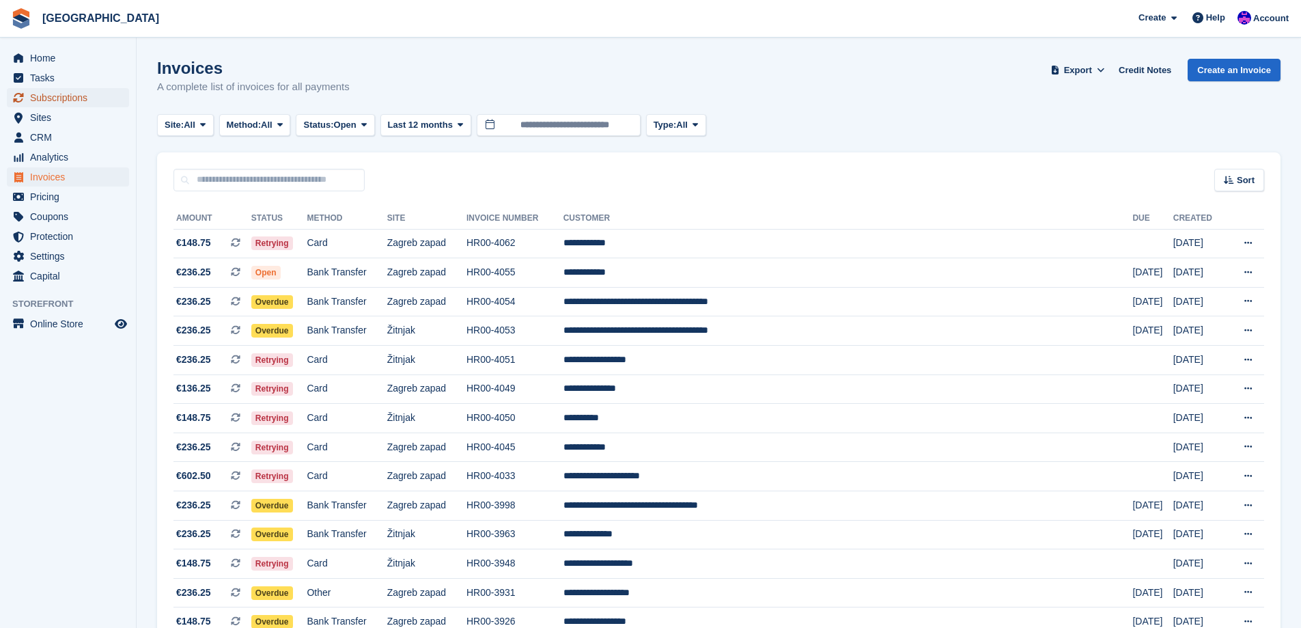
click at [76, 104] on span "Subscriptions" at bounding box center [71, 97] width 82 height 19
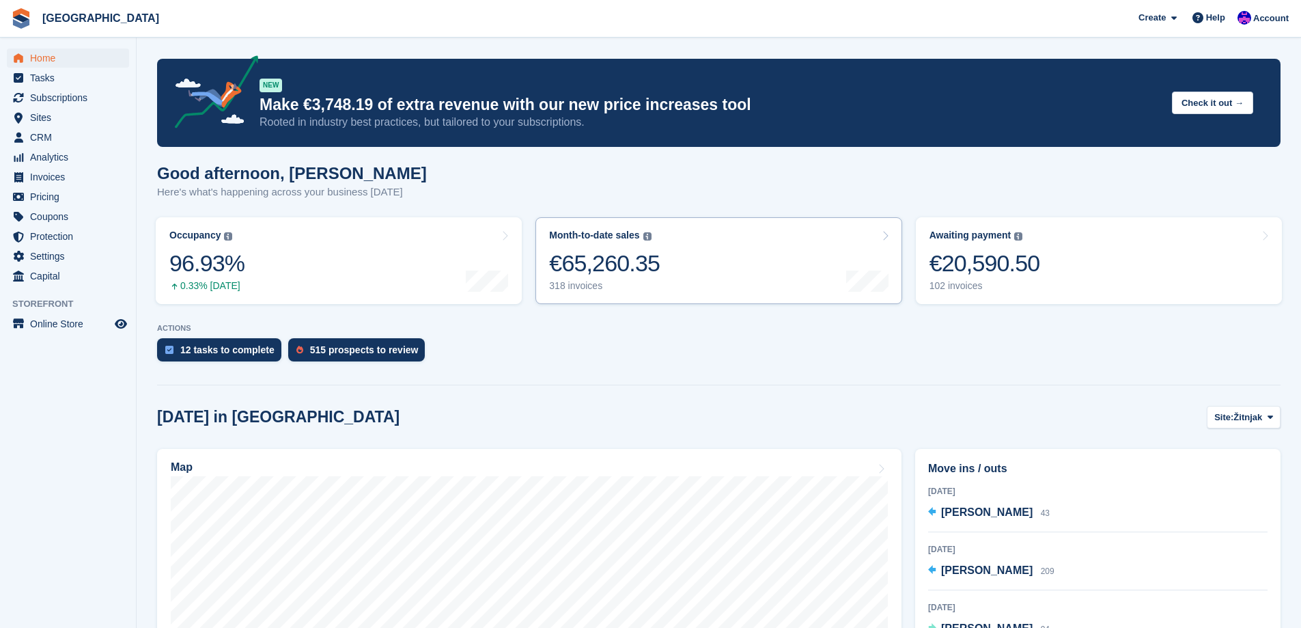
click at [669, 285] on link "Month-to-date sales The sum of all finalised invoices generated this month to d…" at bounding box center [718, 260] width 366 height 87
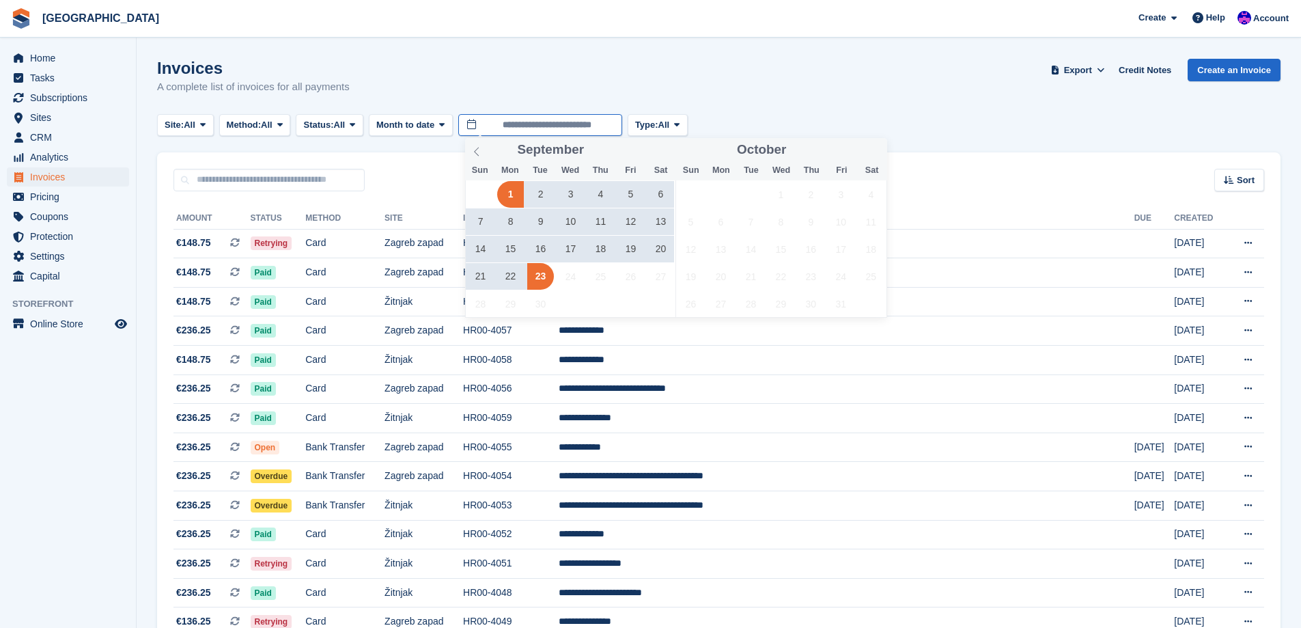
click at [548, 130] on input "**********" at bounding box center [540, 125] width 164 height 23
click at [478, 151] on icon at bounding box center [477, 152] width 10 height 10
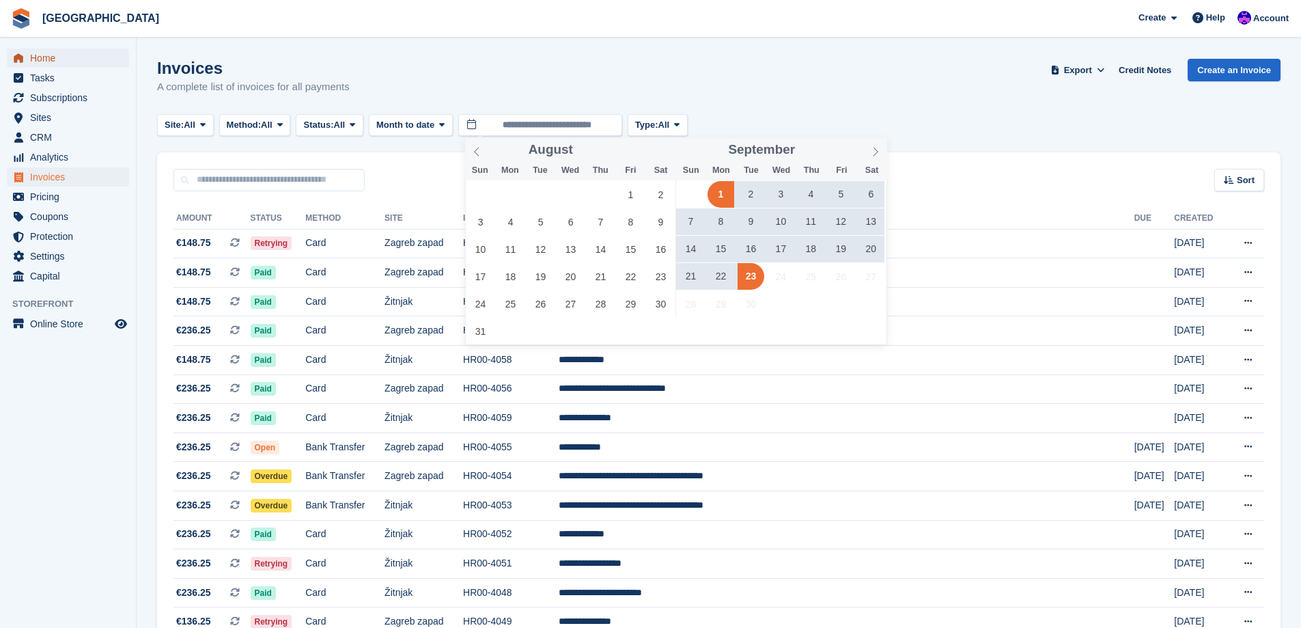
click at [101, 61] on span "Home" at bounding box center [71, 57] width 82 height 19
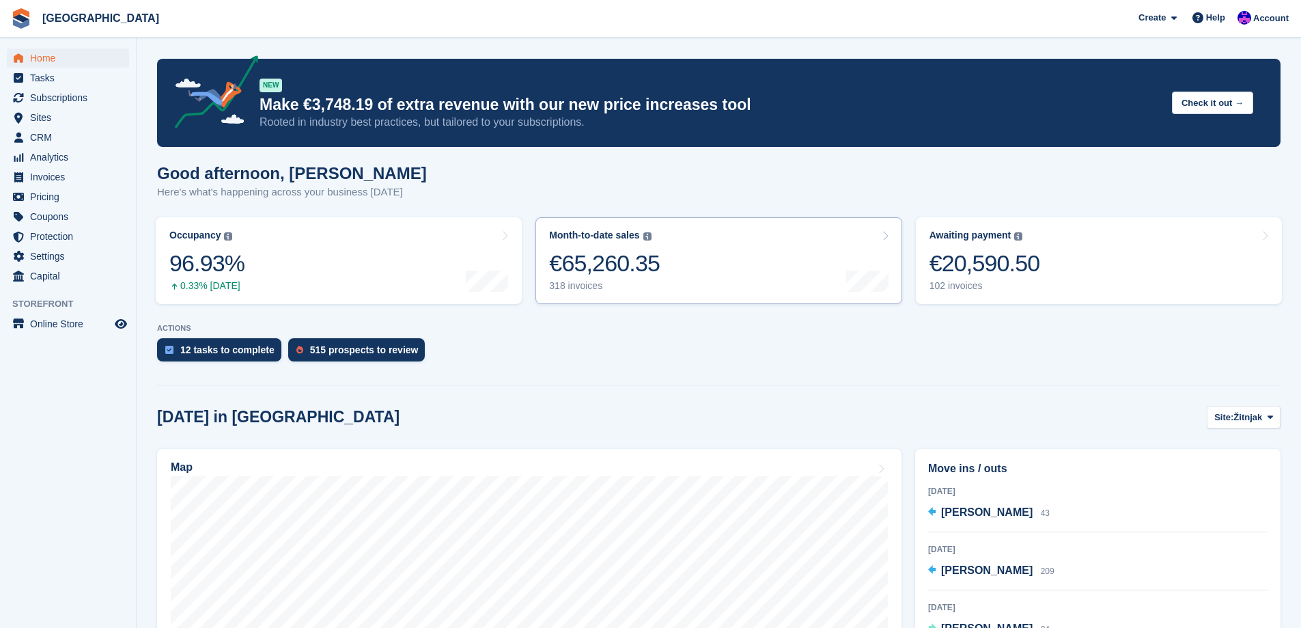
click at [891, 222] on link "Month-to-date sales The sum of all finalised invoices generated this month to d…" at bounding box center [718, 260] width 366 height 87
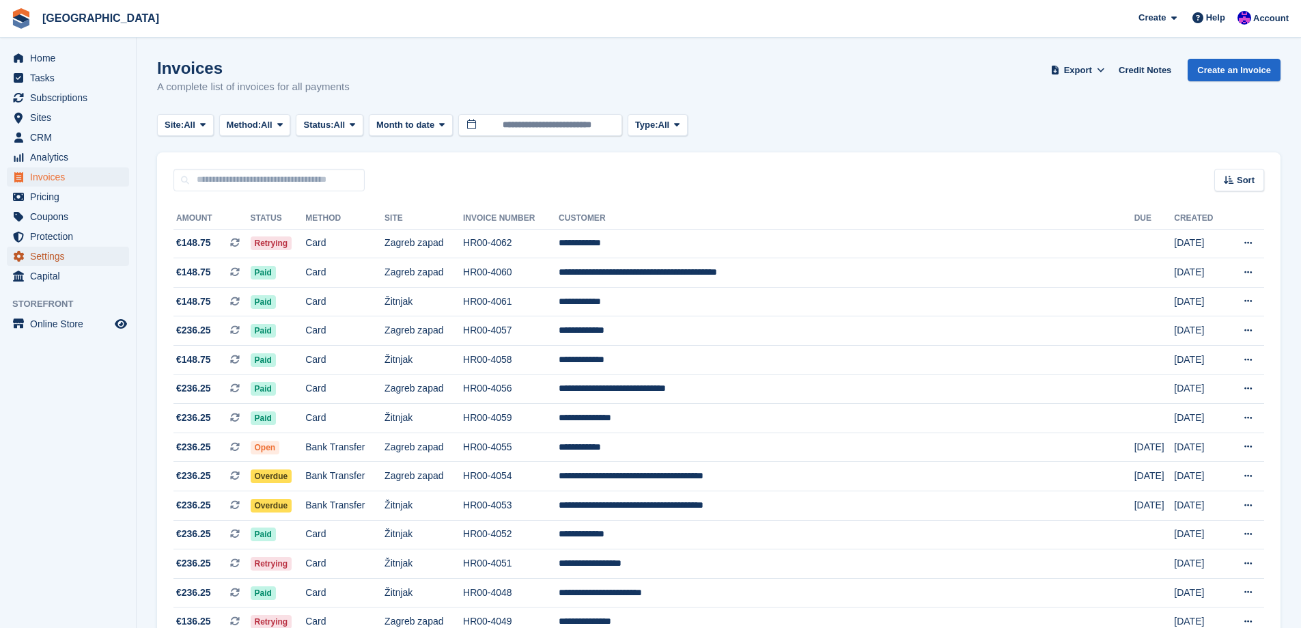
click at [74, 258] on span "Settings" at bounding box center [71, 256] width 82 height 19
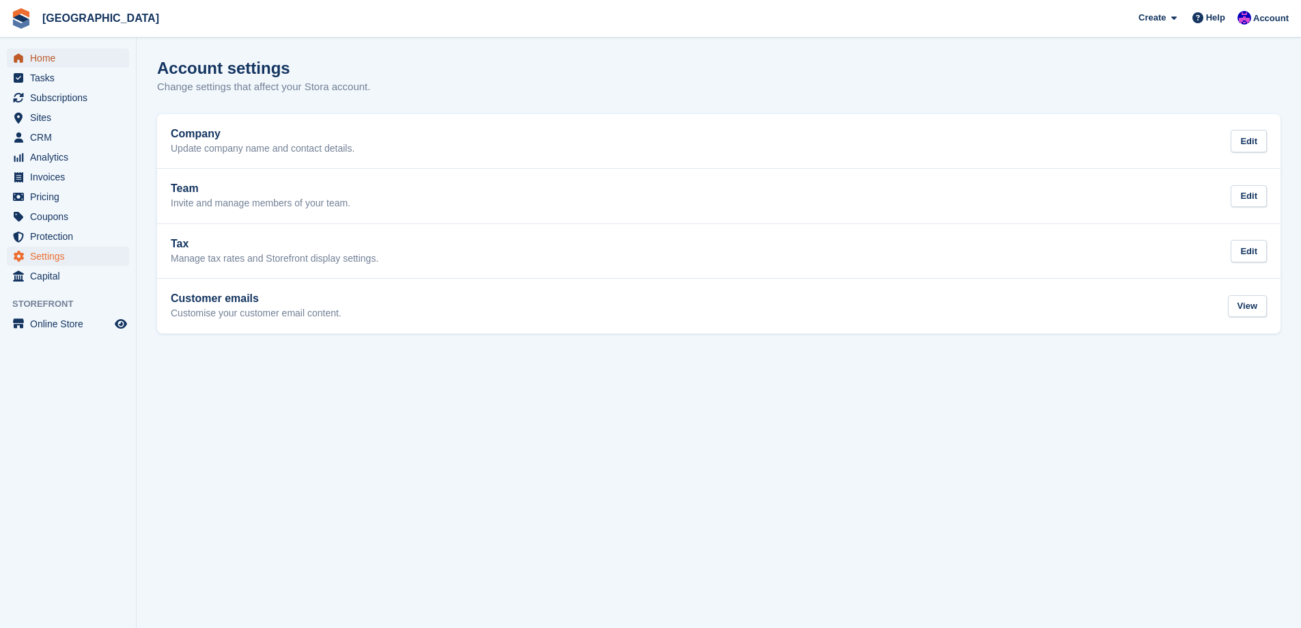
click at [61, 58] on span "Home" at bounding box center [71, 57] width 82 height 19
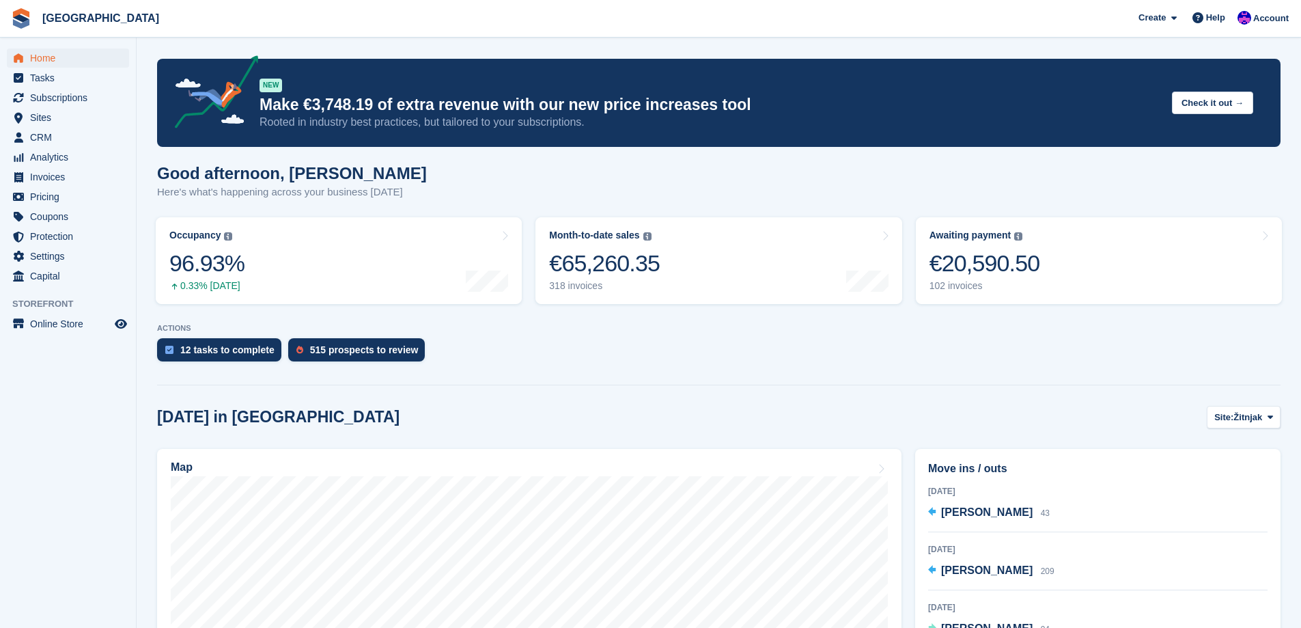
click at [217, 196] on p "Here's what's happening across your business today" at bounding box center [292, 192] width 270 height 16
click at [1251, 16] on img at bounding box center [1245, 18] width 14 height 14
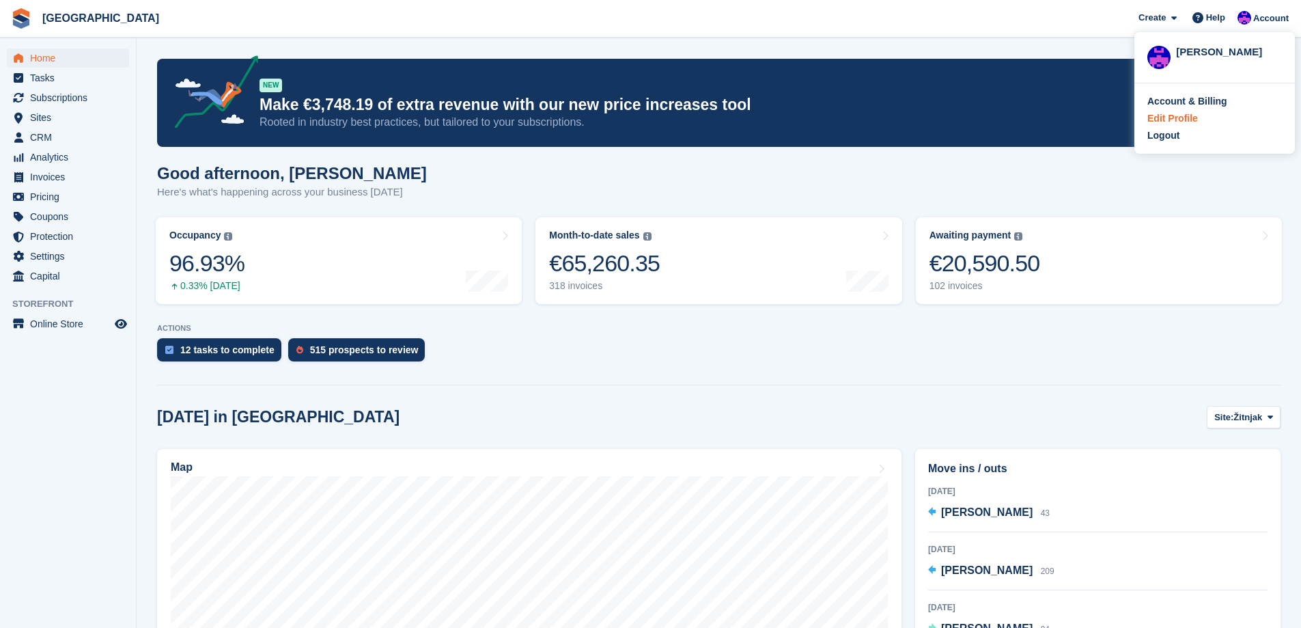
click at [1201, 123] on div "Edit Profile" at bounding box center [1214, 118] width 135 height 14
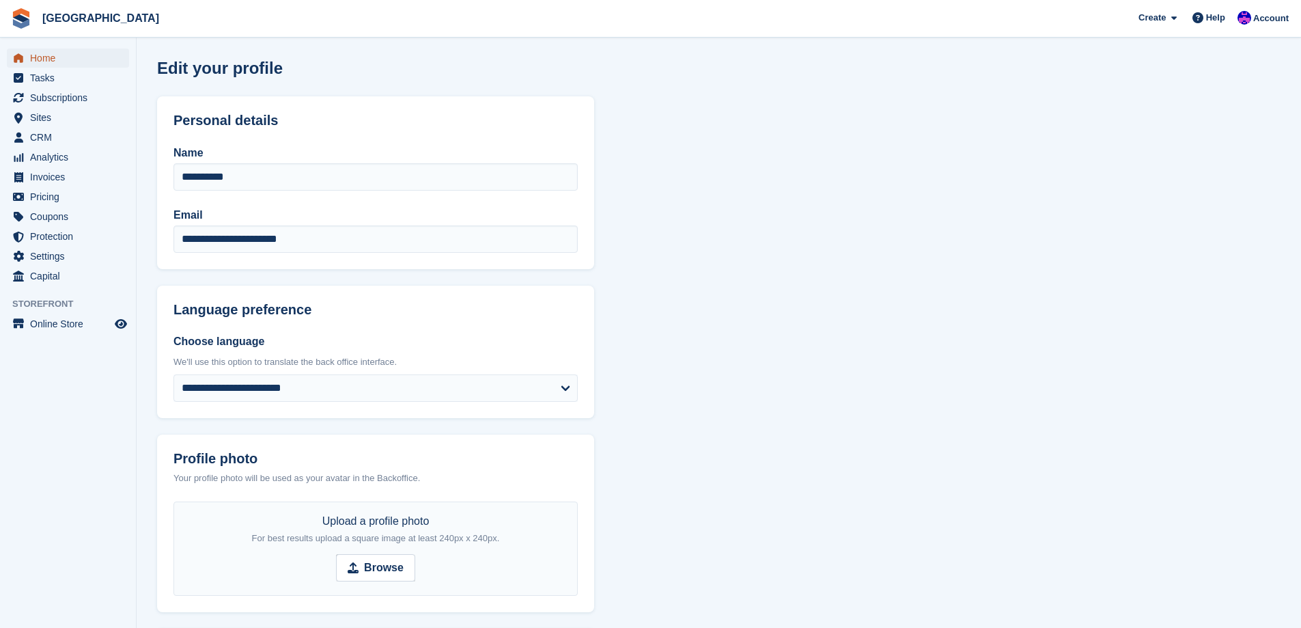
click at [63, 53] on span "Home" at bounding box center [71, 57] width 82 height 19
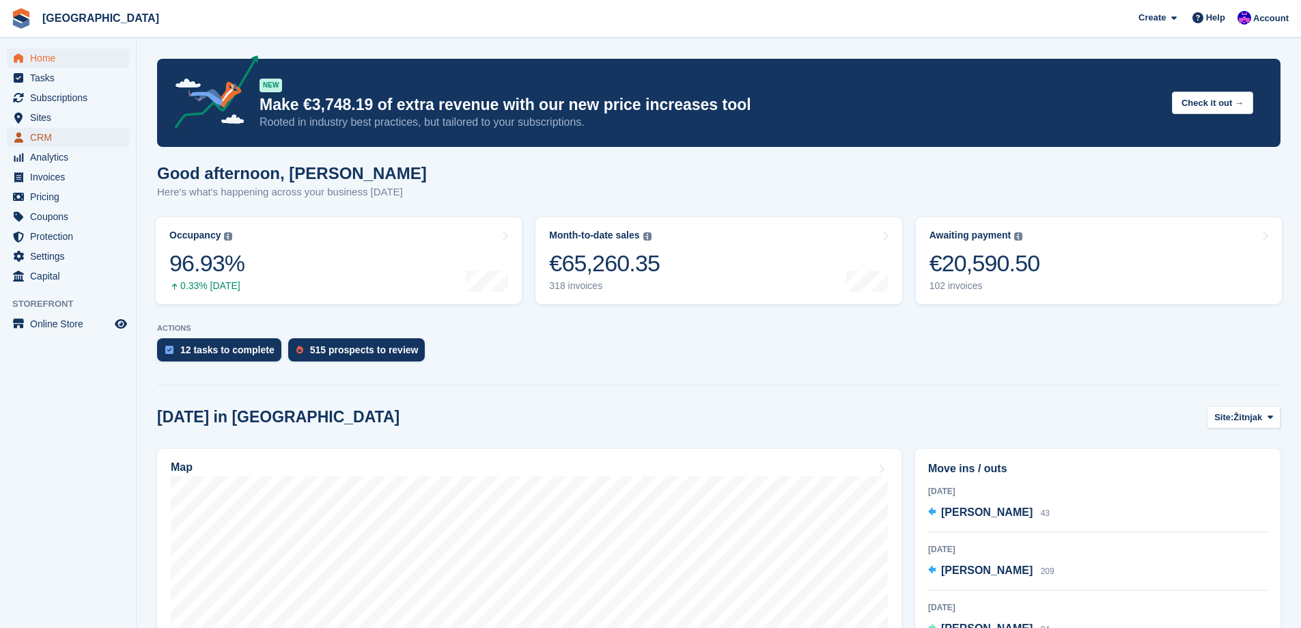
click at [74, 141] on span "CRM" at bounding box center [71, 137] width 82 height 19
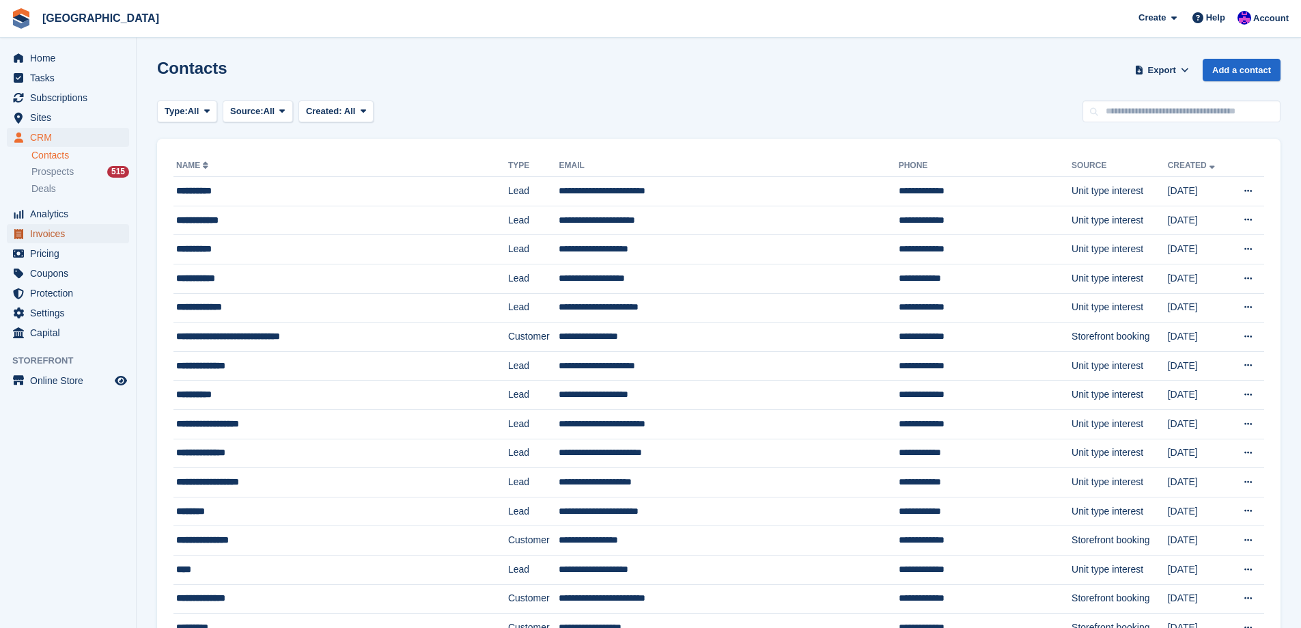
click at [65, 236] on span "Invoices" at bounding box center [71, 233] width 82 height 19
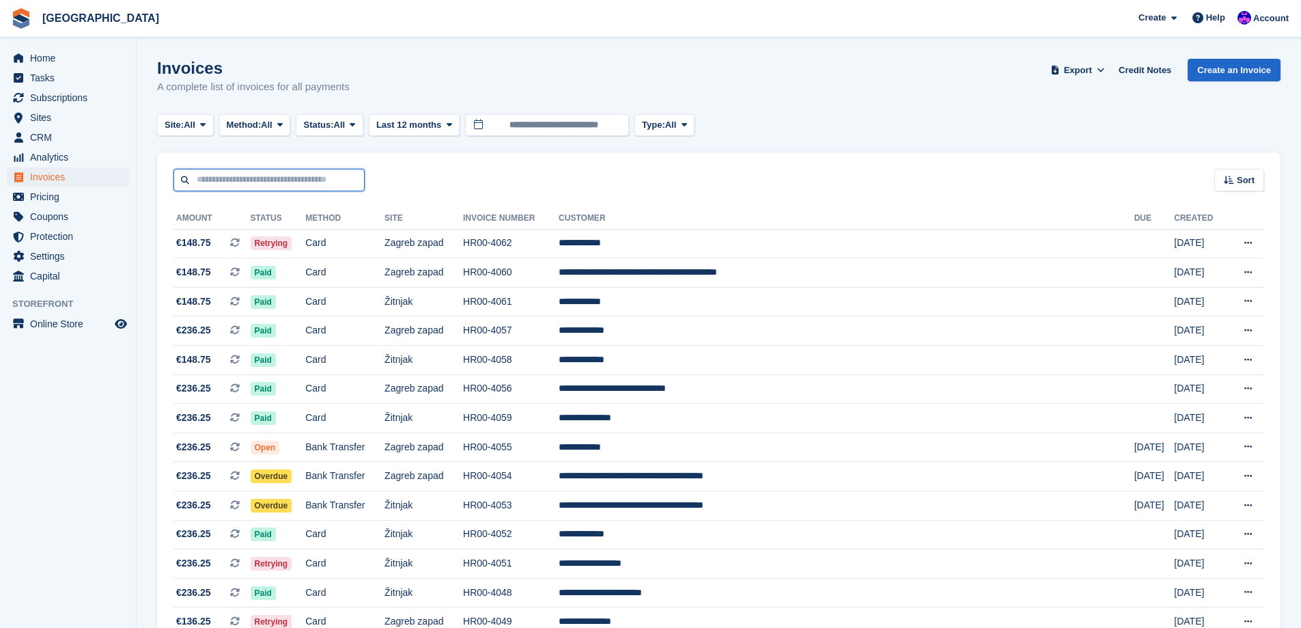
click at [338, 175] on input "text" at bounding box center [268, 180] width 191 height 23
type input "********"
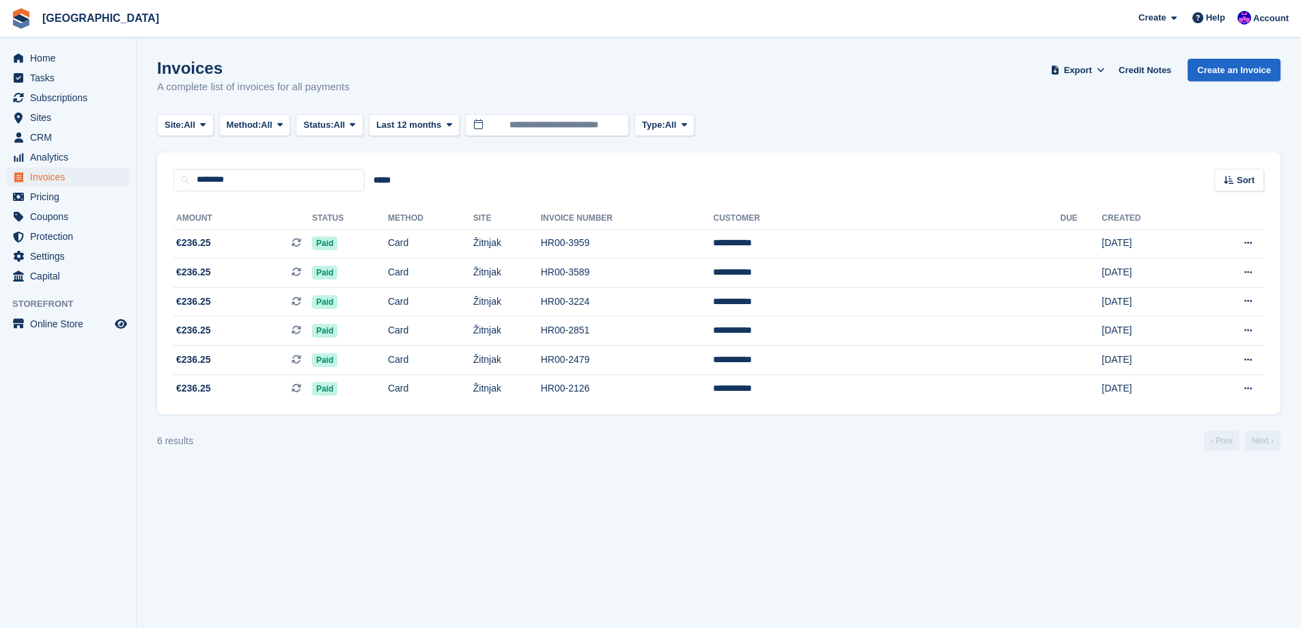
click at [269, 197] on div "**********" at bounding box center [719, 302] width 1124 height 223
click at [269, 187] on input "********" at bounding box center [268, 180] width 191 height 23
type input "**********"
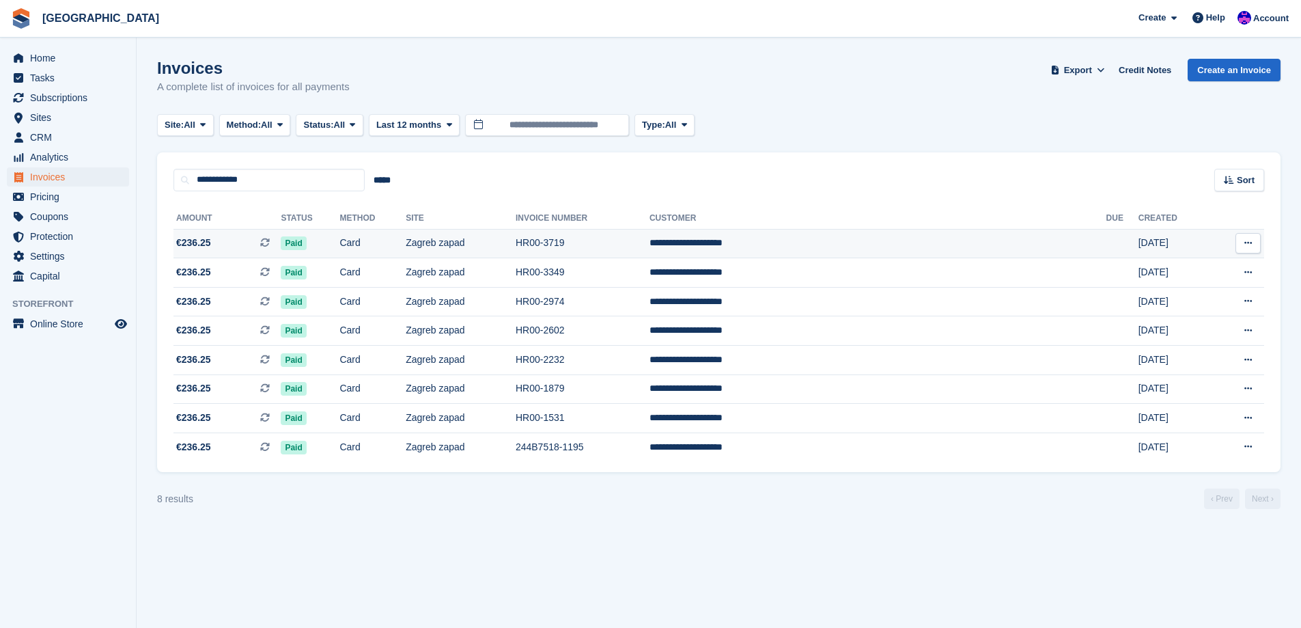
click at [406, 253] on td "Card" at bounding box center [372, 243] width 66 height 29
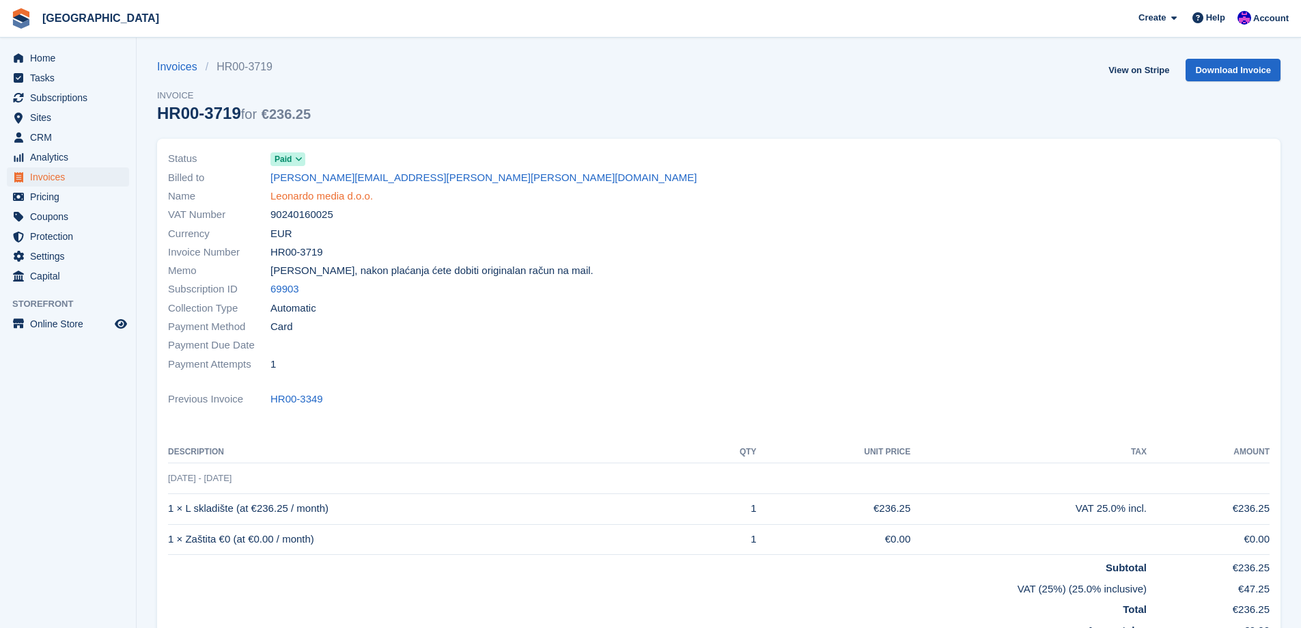
click at [344, 197] on link "Leonardo media d.o.o." at bounding box center [321, 197] width 102 height 16
